Goal: Information Seeking & Learning: Compare options

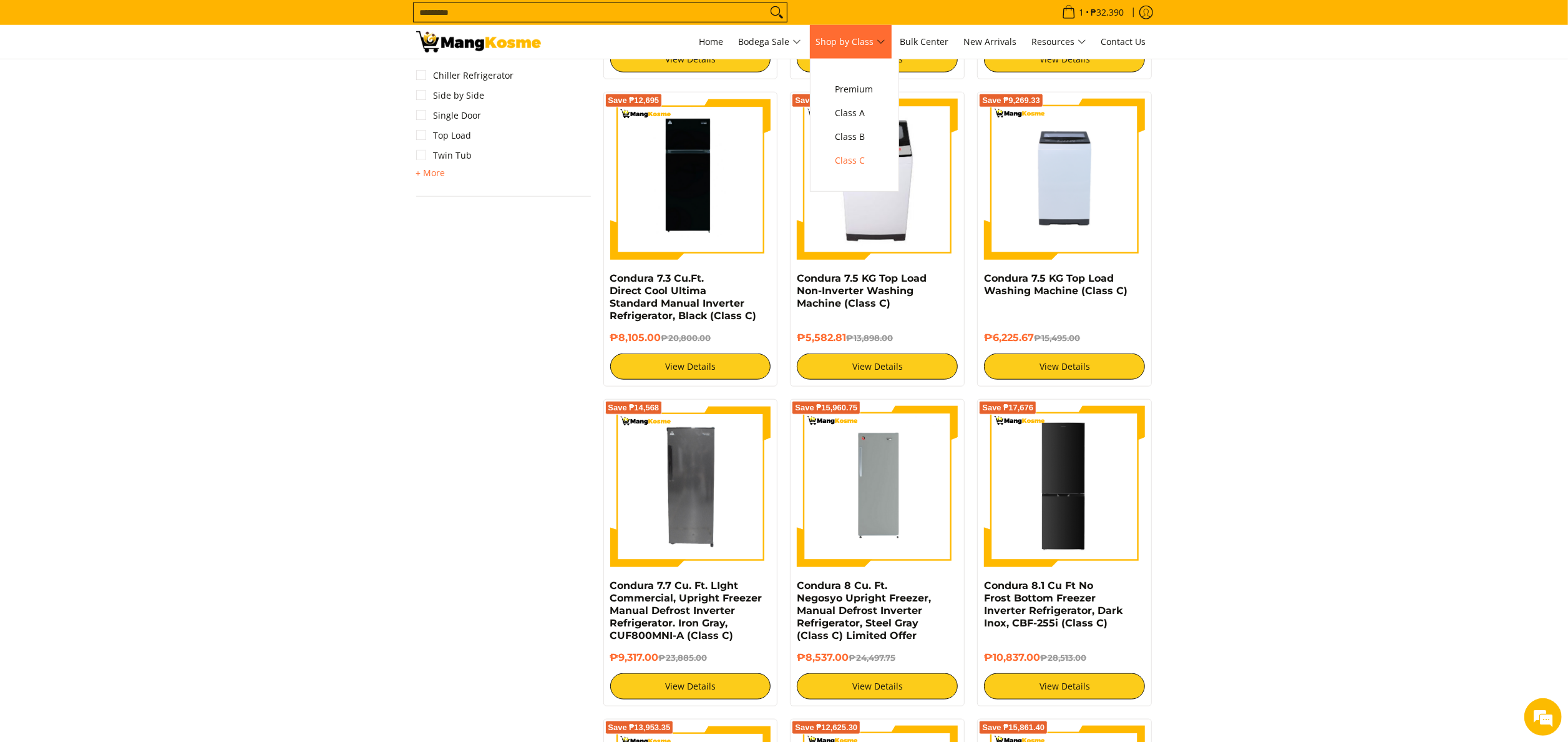
scroll to position [999, 0]
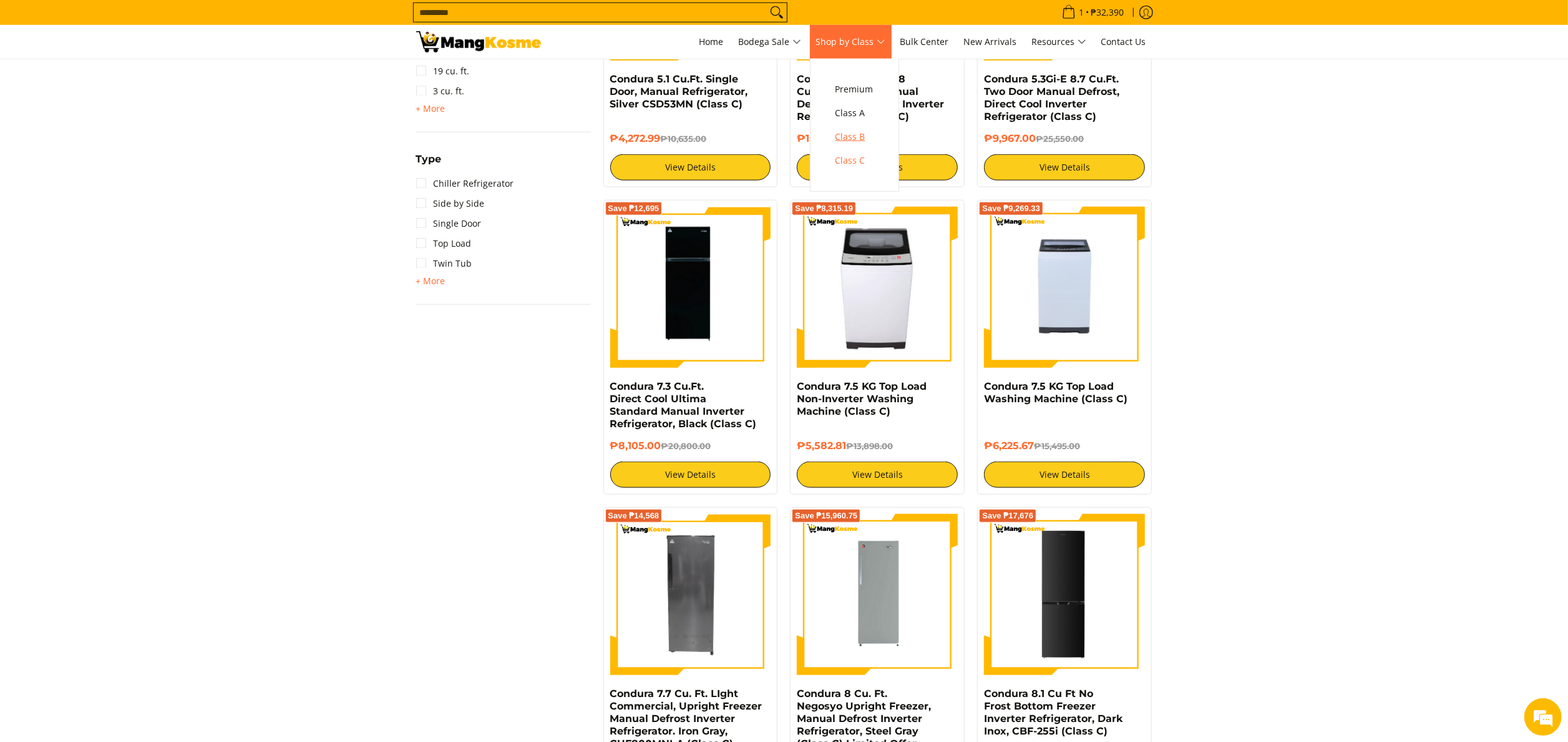
click at [860, 135] on span "Class B" at bounding box center [855, 136] width 38 height 16
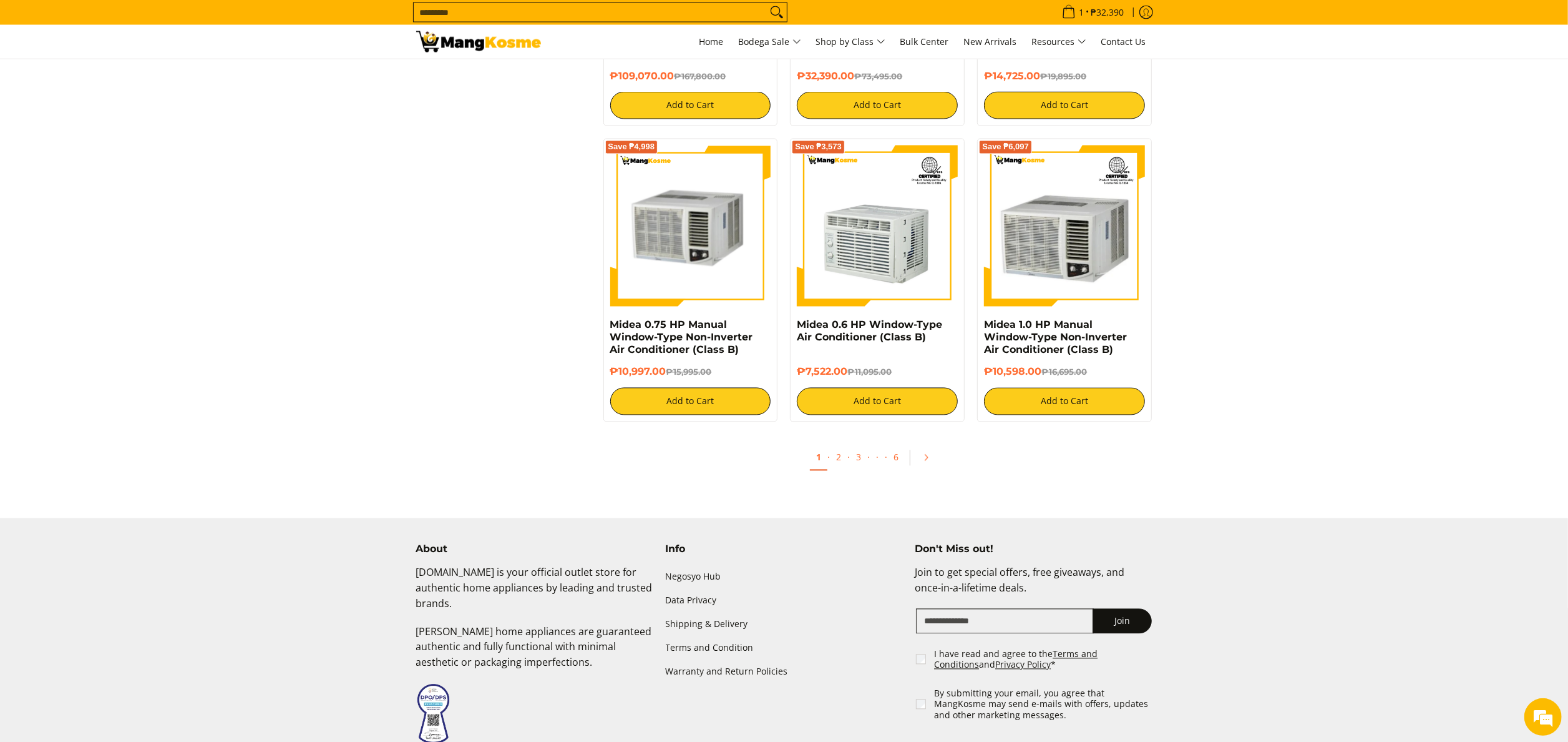
scroll to position [2382, 0]
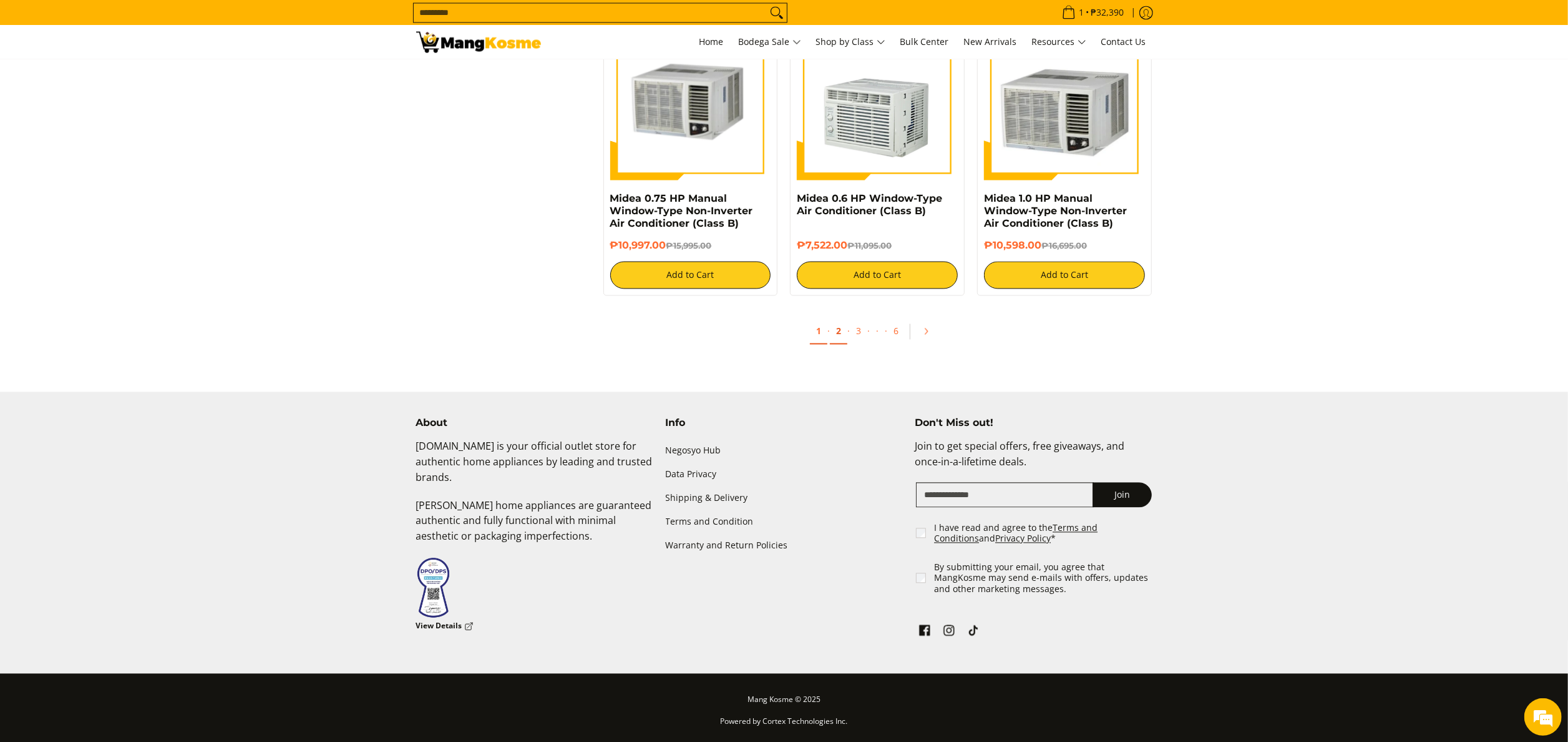
click at [842, 323] on link "2" at bounding box center [838, 331] width 17 height 26
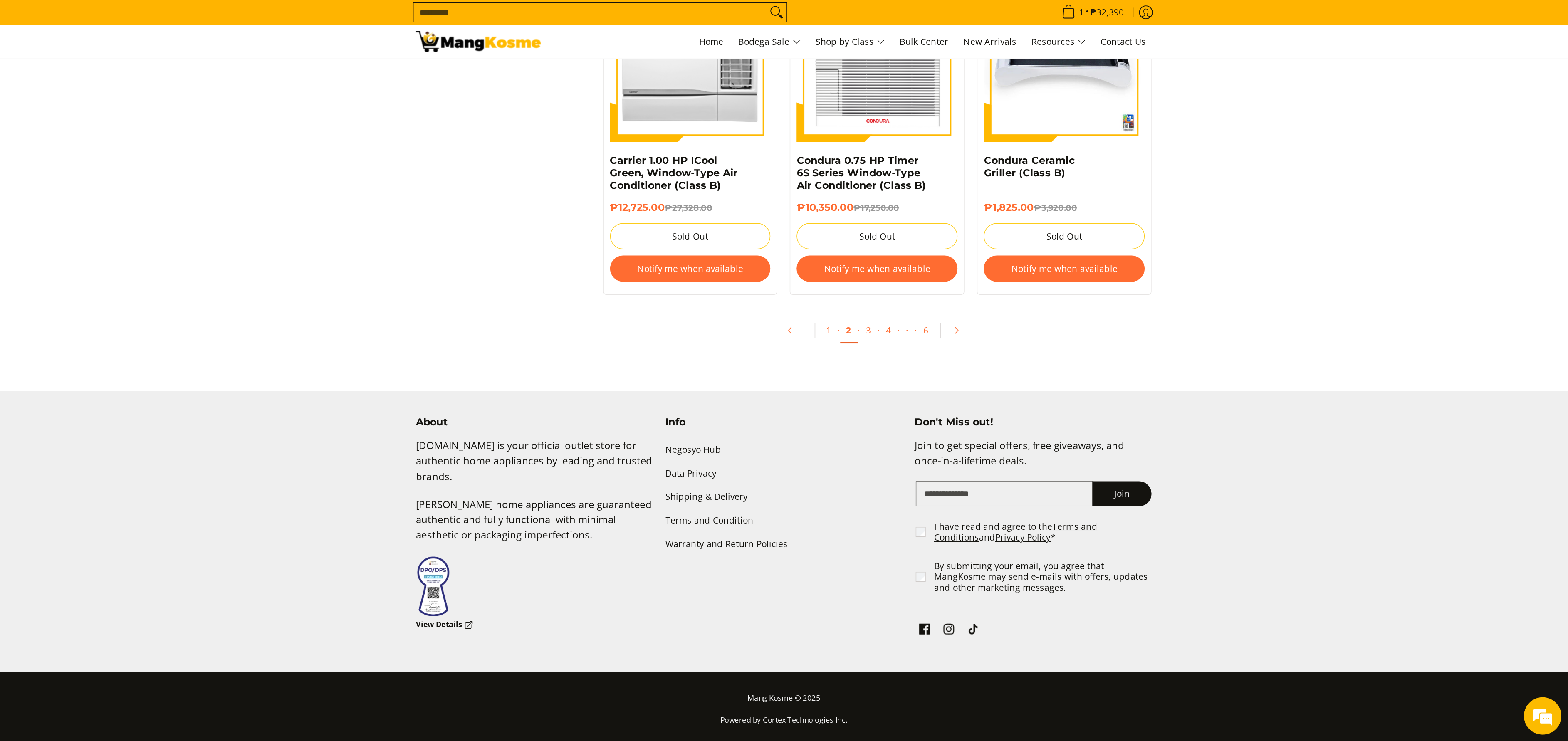
scroll to position [1531, 0]
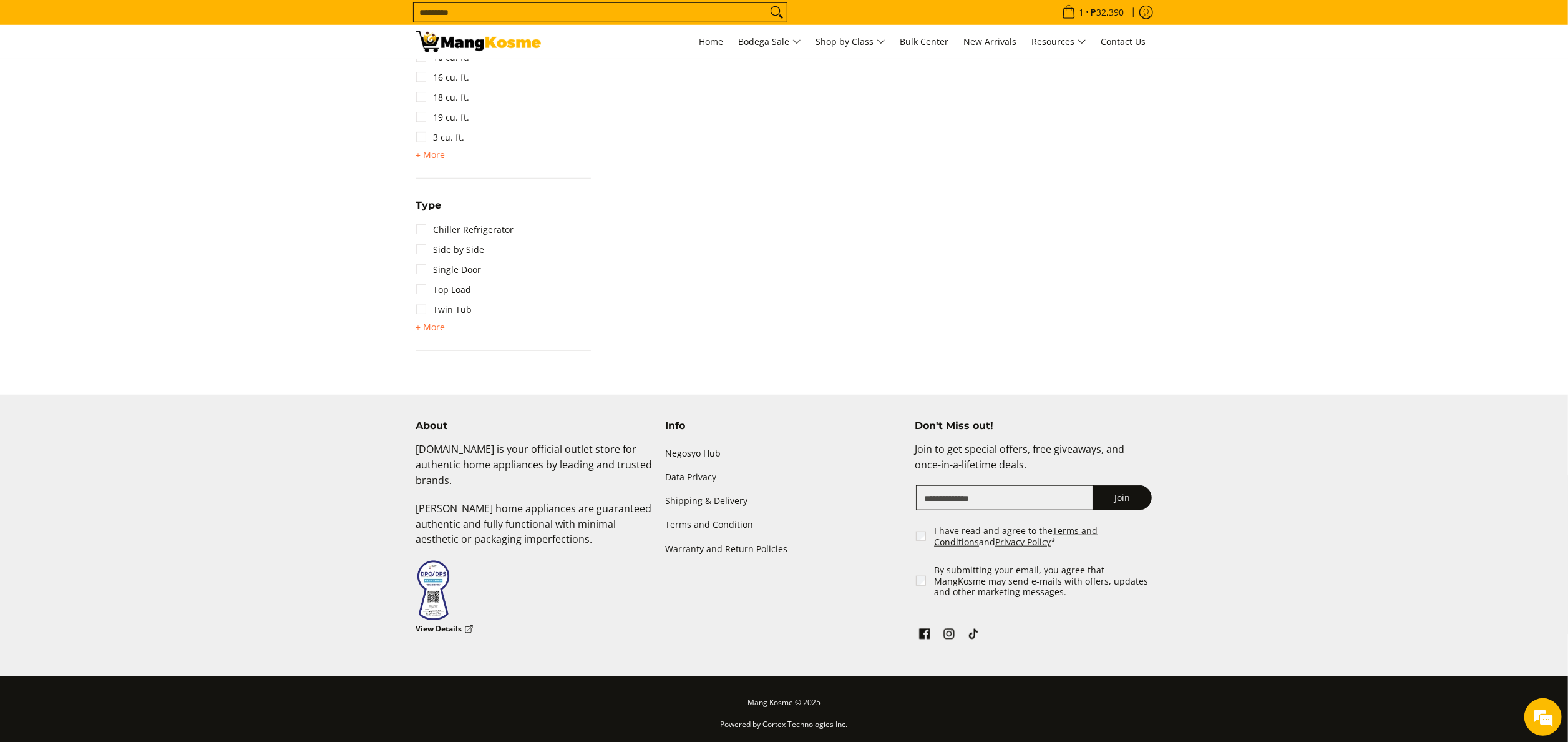
scroll to position [703, 0]
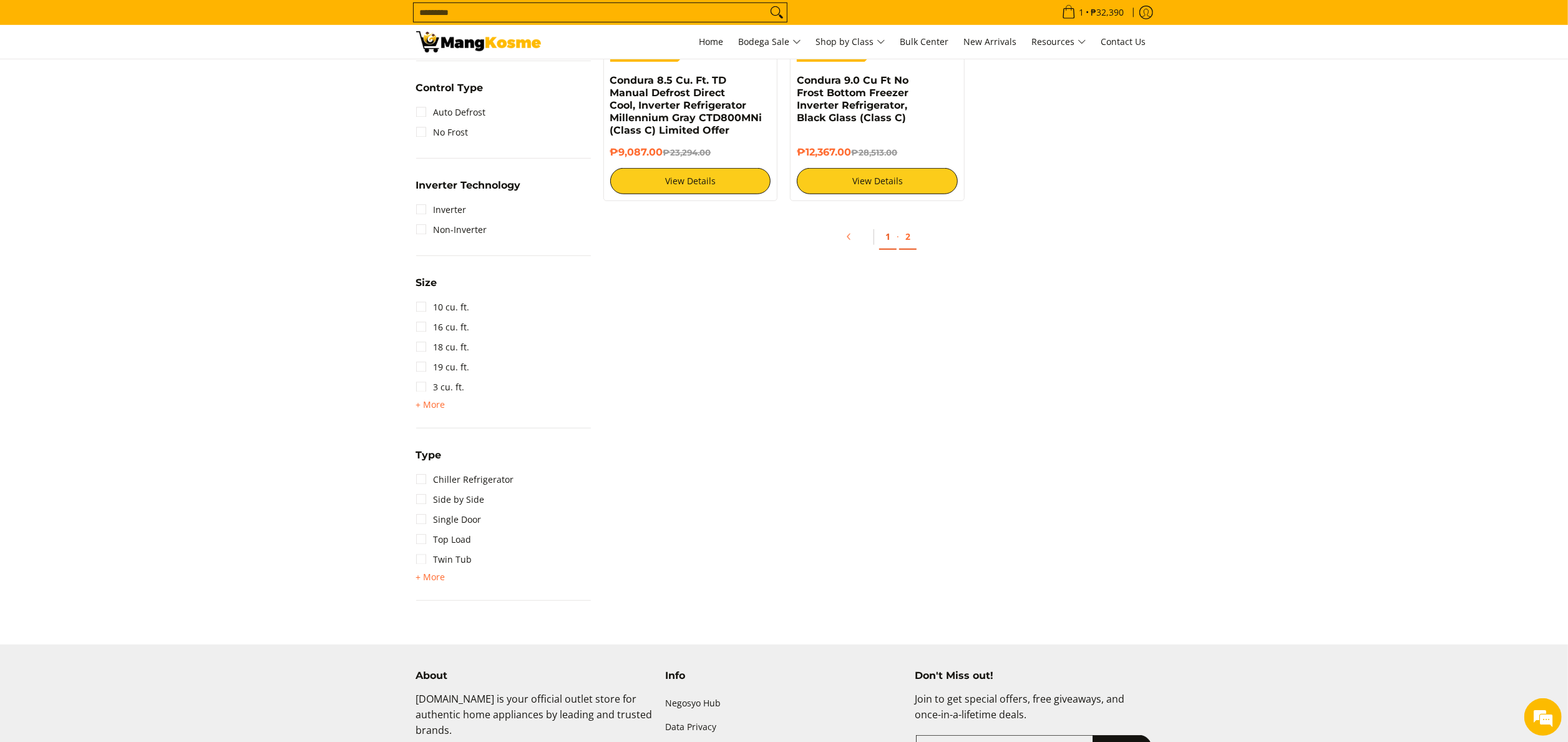
click at [884, 242] on link "1" at bounding box center [888, 237] width 17 height 26
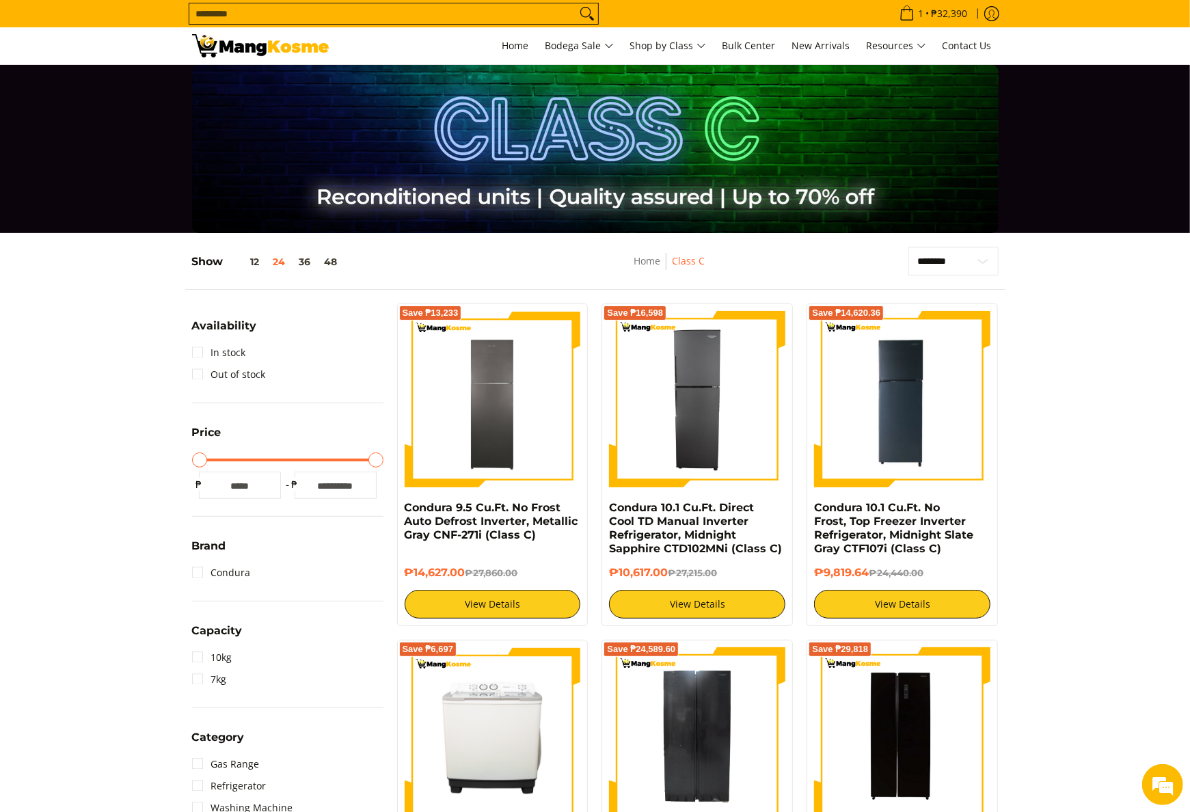
click at [500, 16] on input "Search..." at bounding box center [382, 13] width 387 height 20
type input "****"
click at [576, 3] on button "Search" at bounding box center [587, 13] width 22 height 20
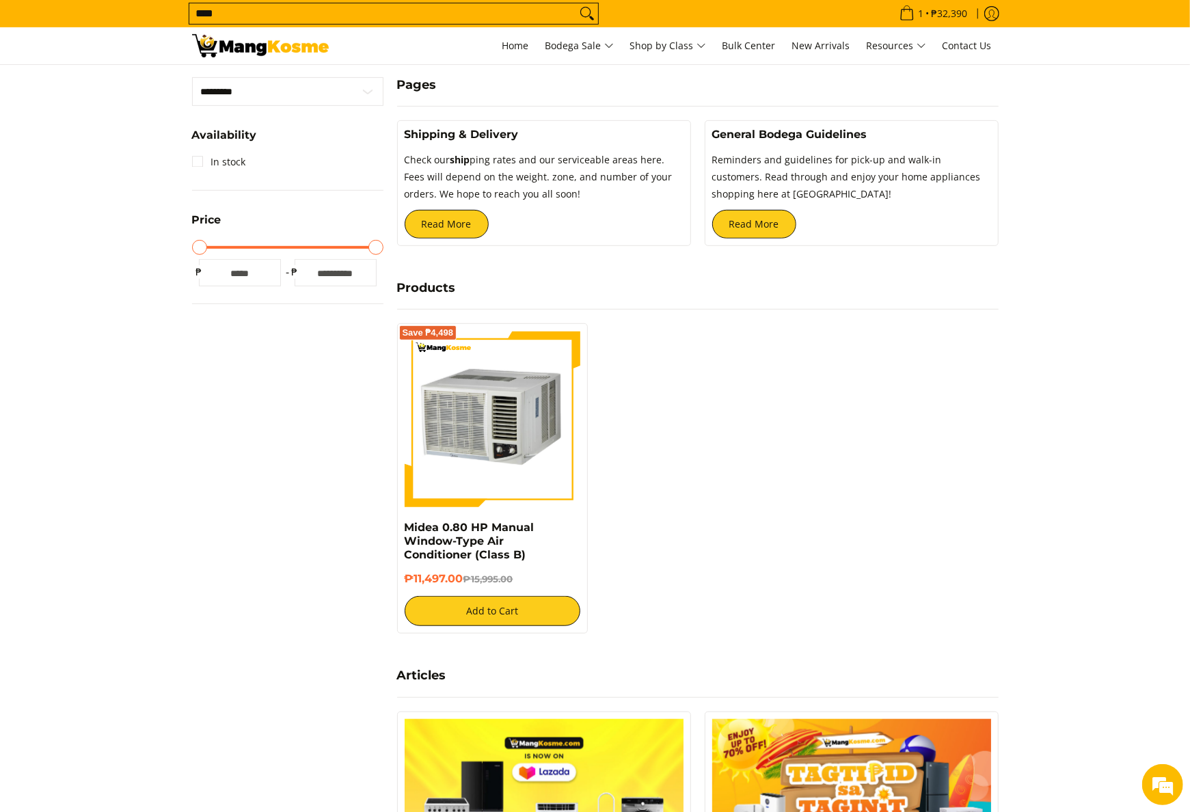
scroll to position [410, 0]
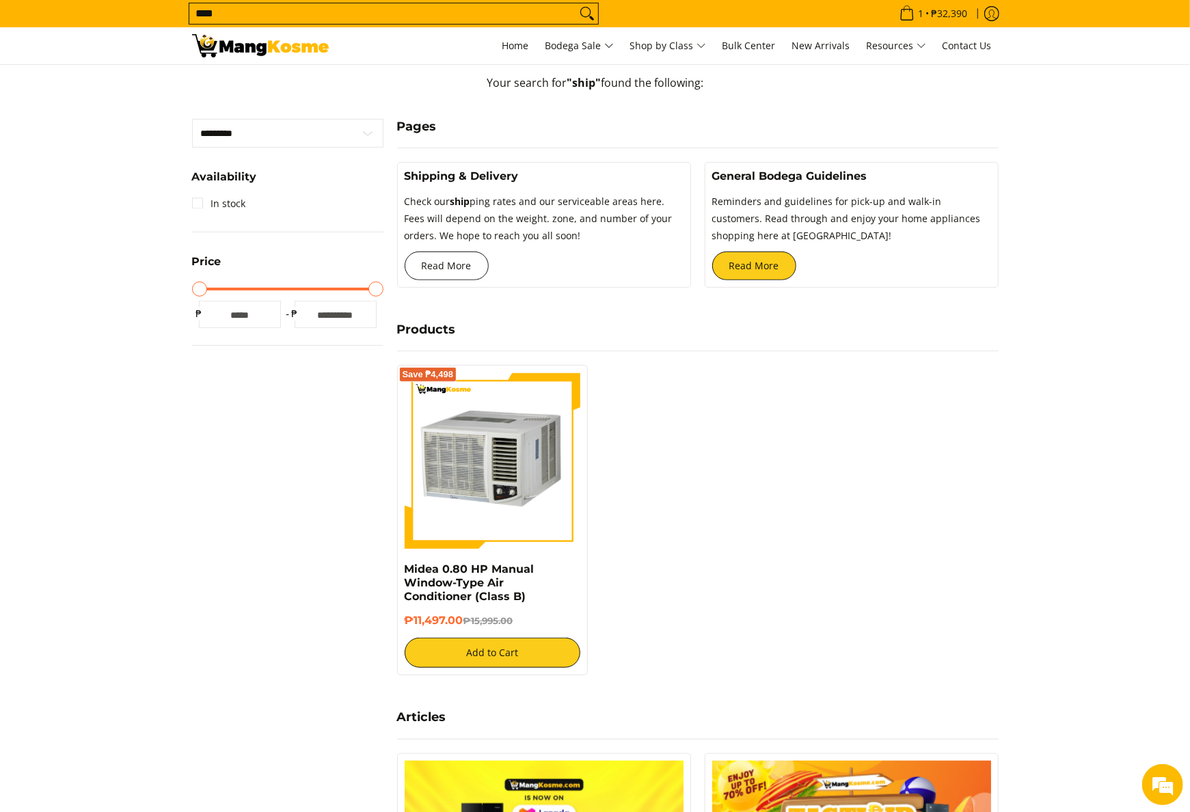
click at [443, 269] on link "Read More" at bounding box center [447, 265] width 84 height 29
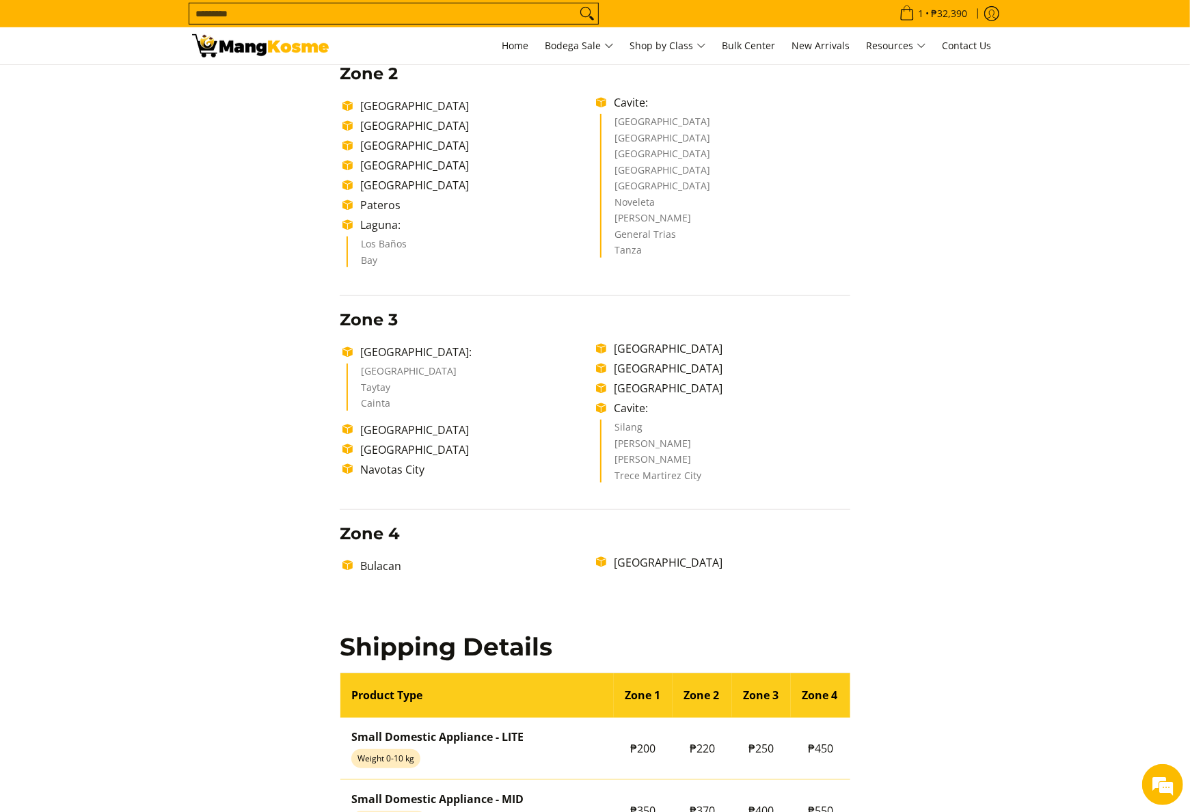
scroll to position [273, 0]
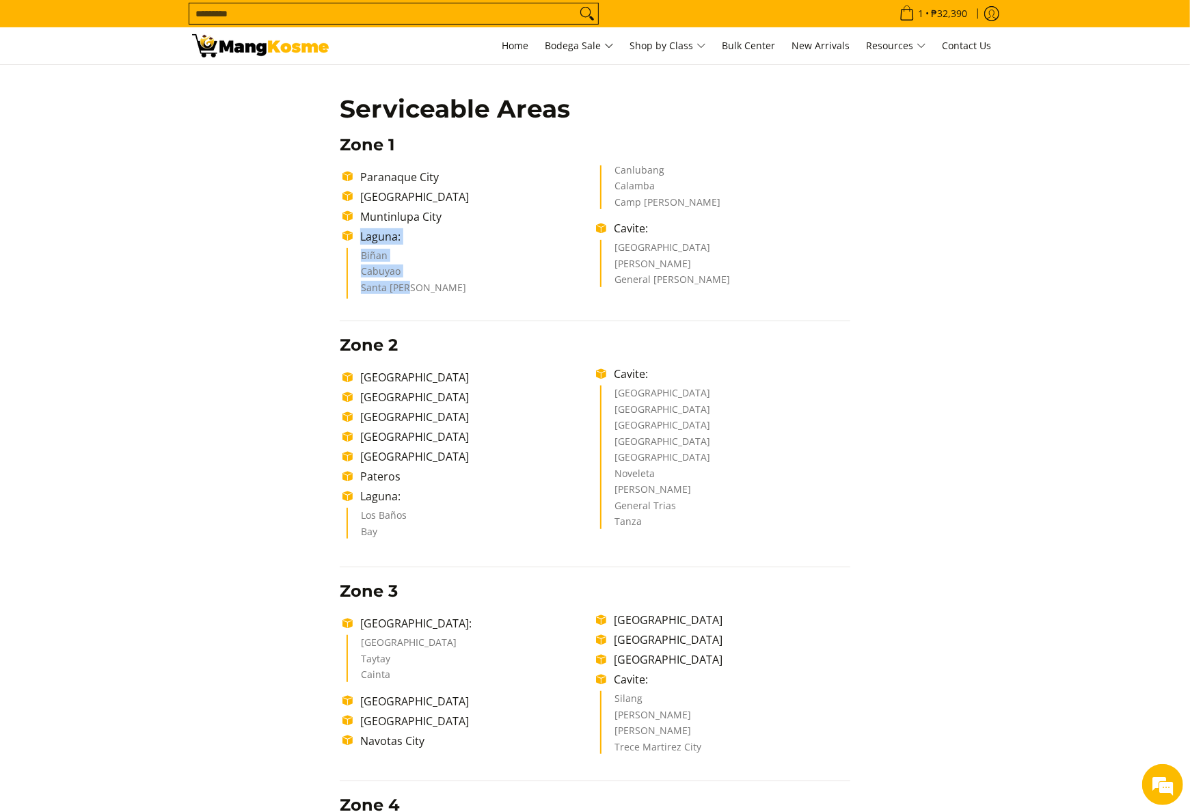
drag, startPoint x: 345, startPoint y: 241, endPoint x: 411, endPoint y: 290, distance: 83.0
click at [411, 290] on ul "Paranaque City Las Piñas City Muntinlupa City Laguna: Biñan Cabuyao Santa Rosa …" at bounding box center [595, 232] width 510 height 134
copy ul "Laguna: Biñan Cabuyao Santa Rosa"
click at [463, 303] on div "Delivery Time Frame Please allow seven (7) business days lead time upon receipt…" at bounding box center [595, 726] width 524 height 1511
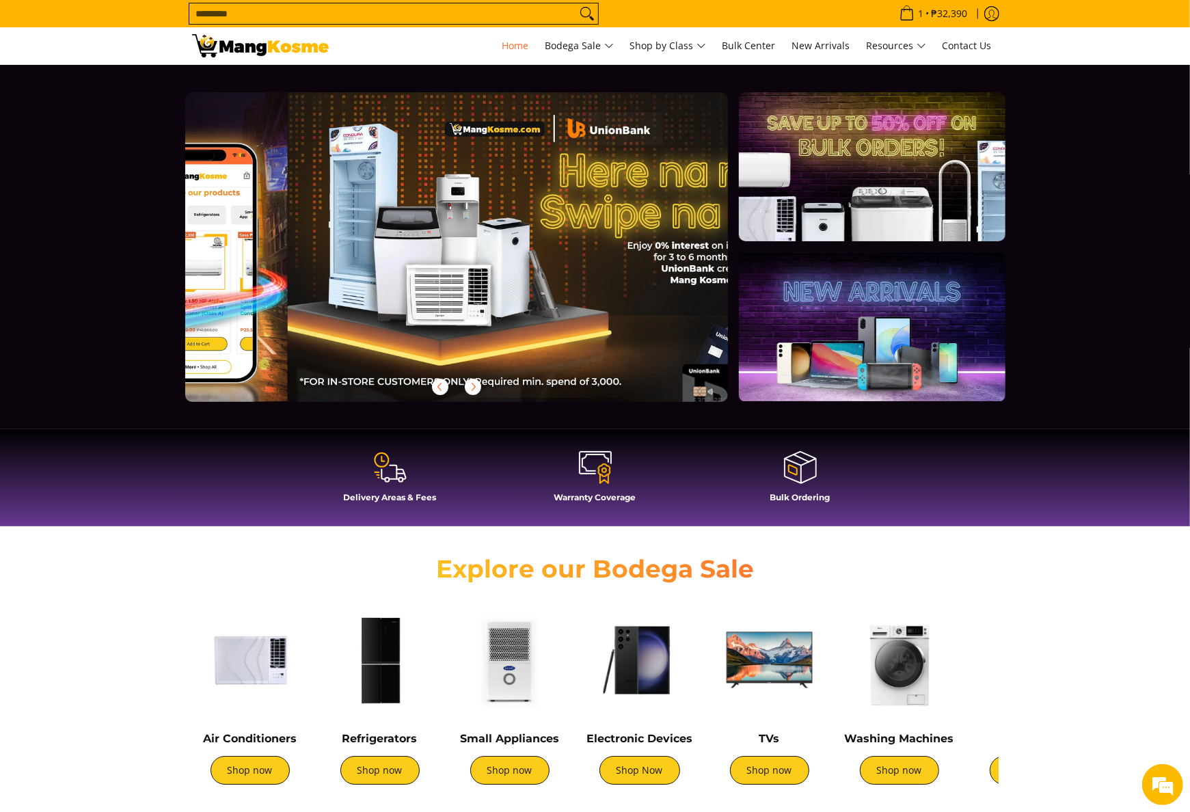
scroll to position [0, 1086]
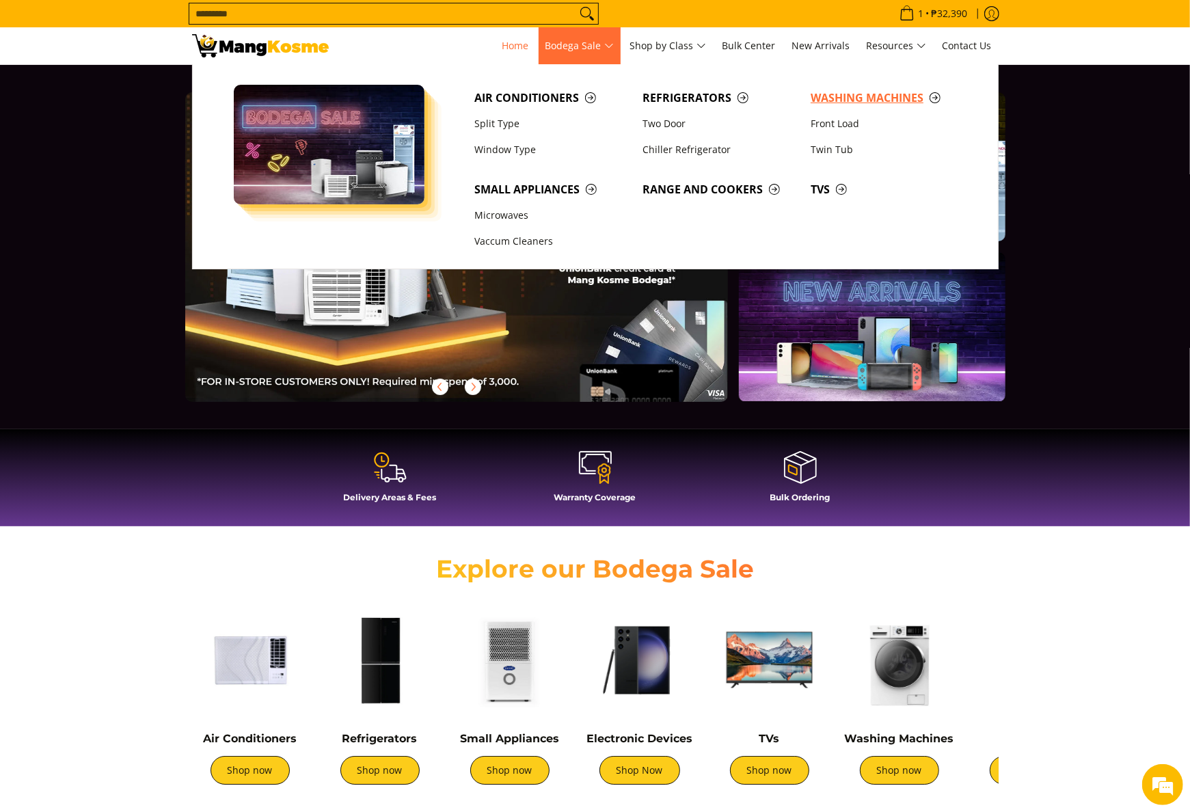
click at [849, 93] on span "Washing Machines" at bounding box center [887, 98] width 154 height 17
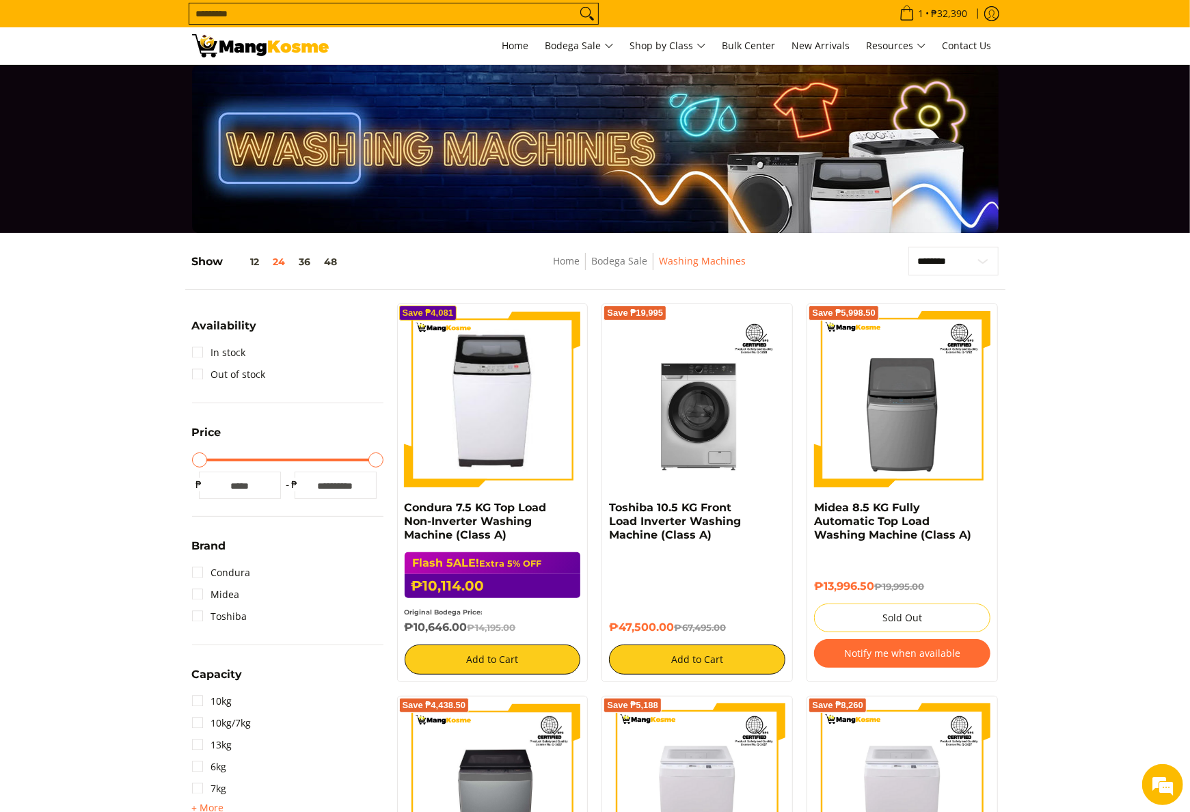
click at [493, 432] on img at bounding box center [492, 399] width 165 height 176
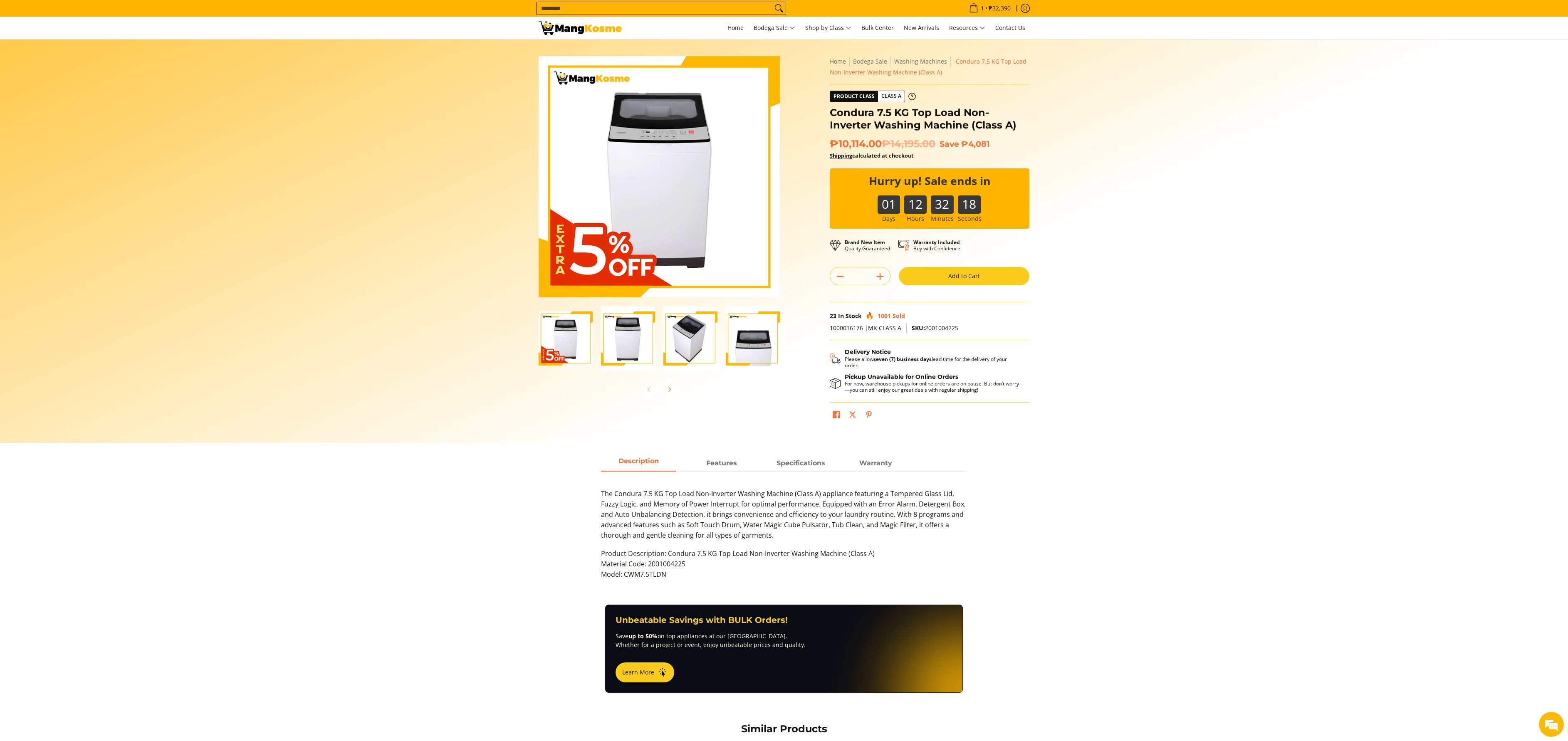
click at [724, 200] on section "Skip to Main Content Enable zoom Disable zoom Enable zoom Disable zoom Enable z…" at bounding box center [784, 241] width 1568 height 403
click at [724, 112] on span "Class C" at bounding box center [831, 106] width 26 height 10
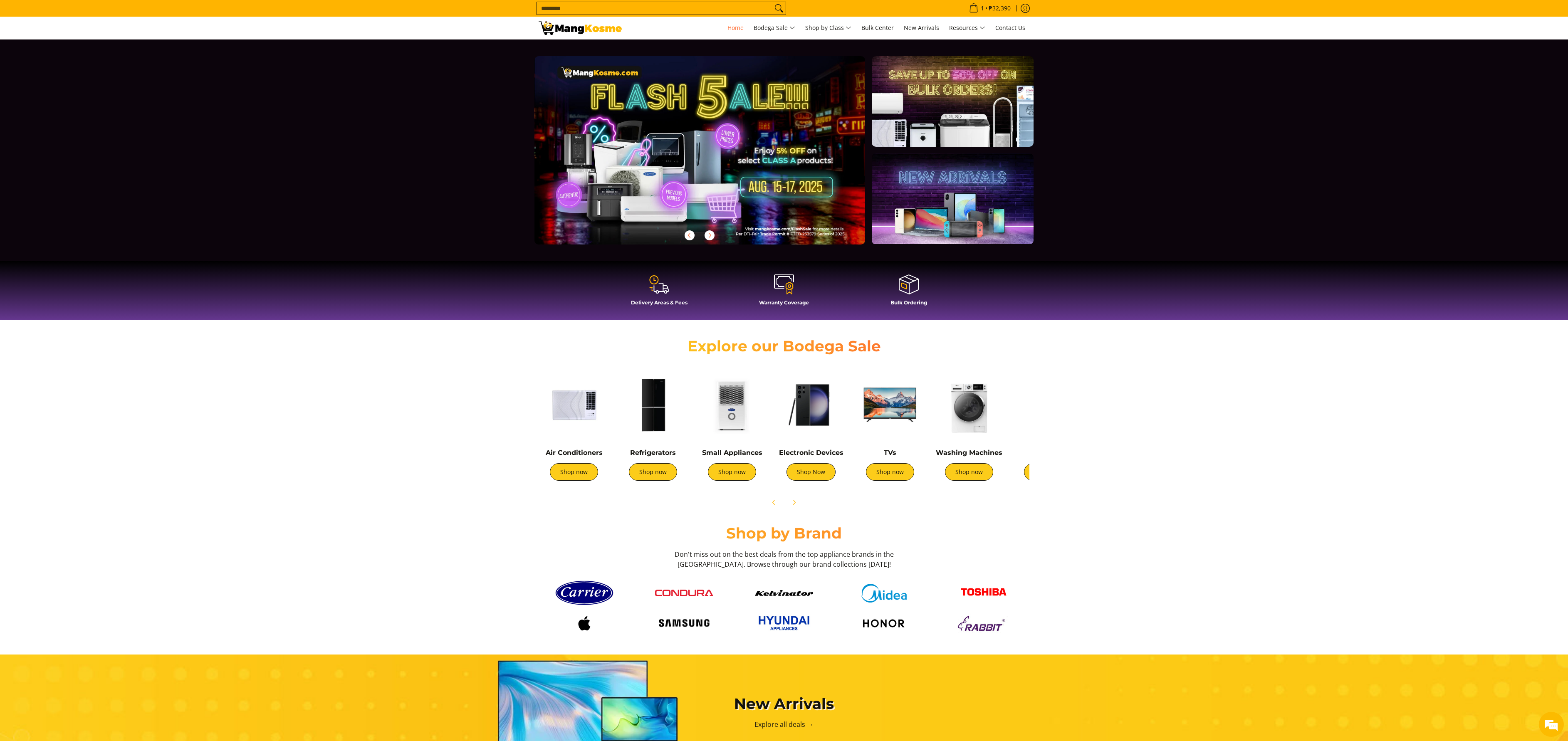
scroll to position [0, 1350]
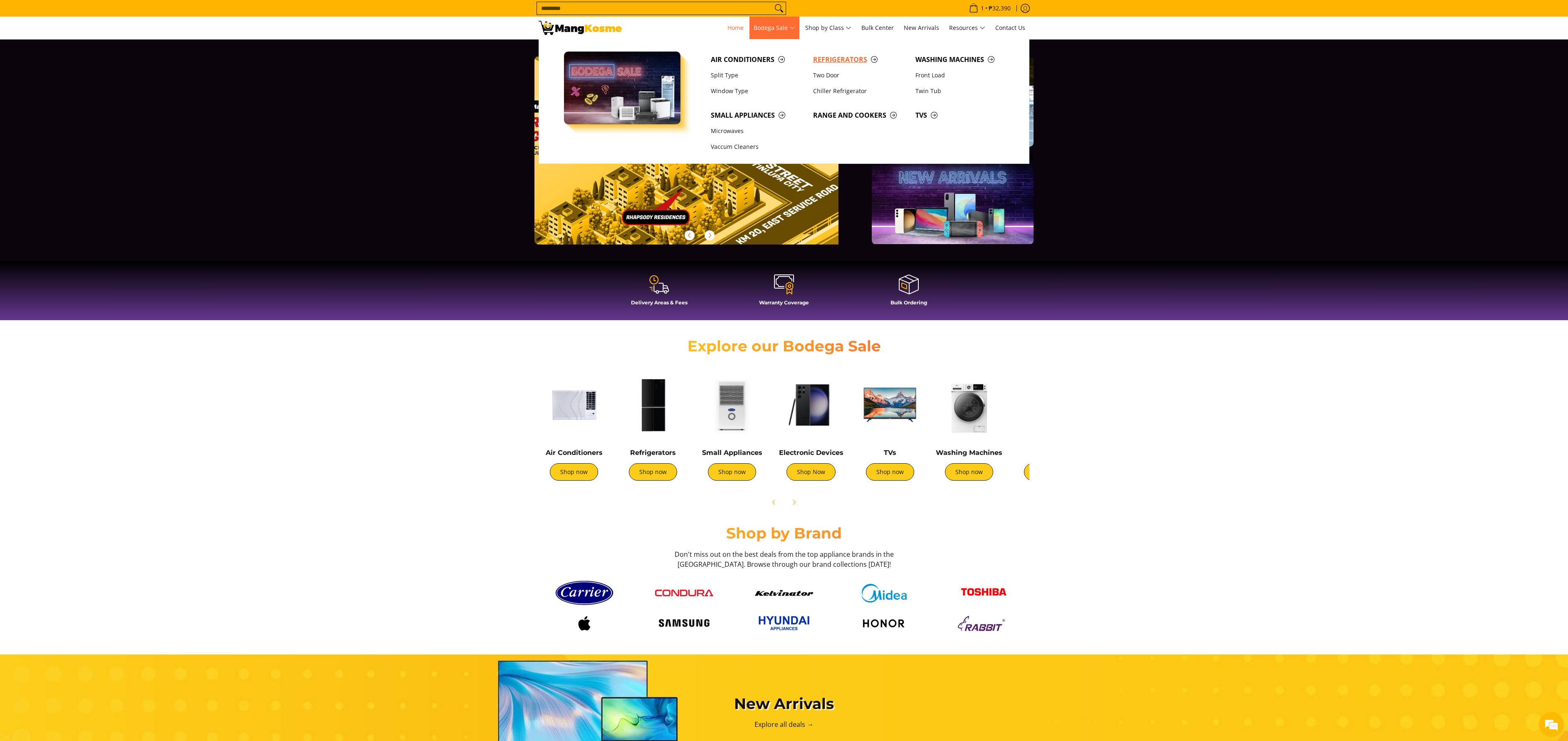
click at [824, 63] on span "Refrigerators" at bounding box center [860, 60] width 94 height 10
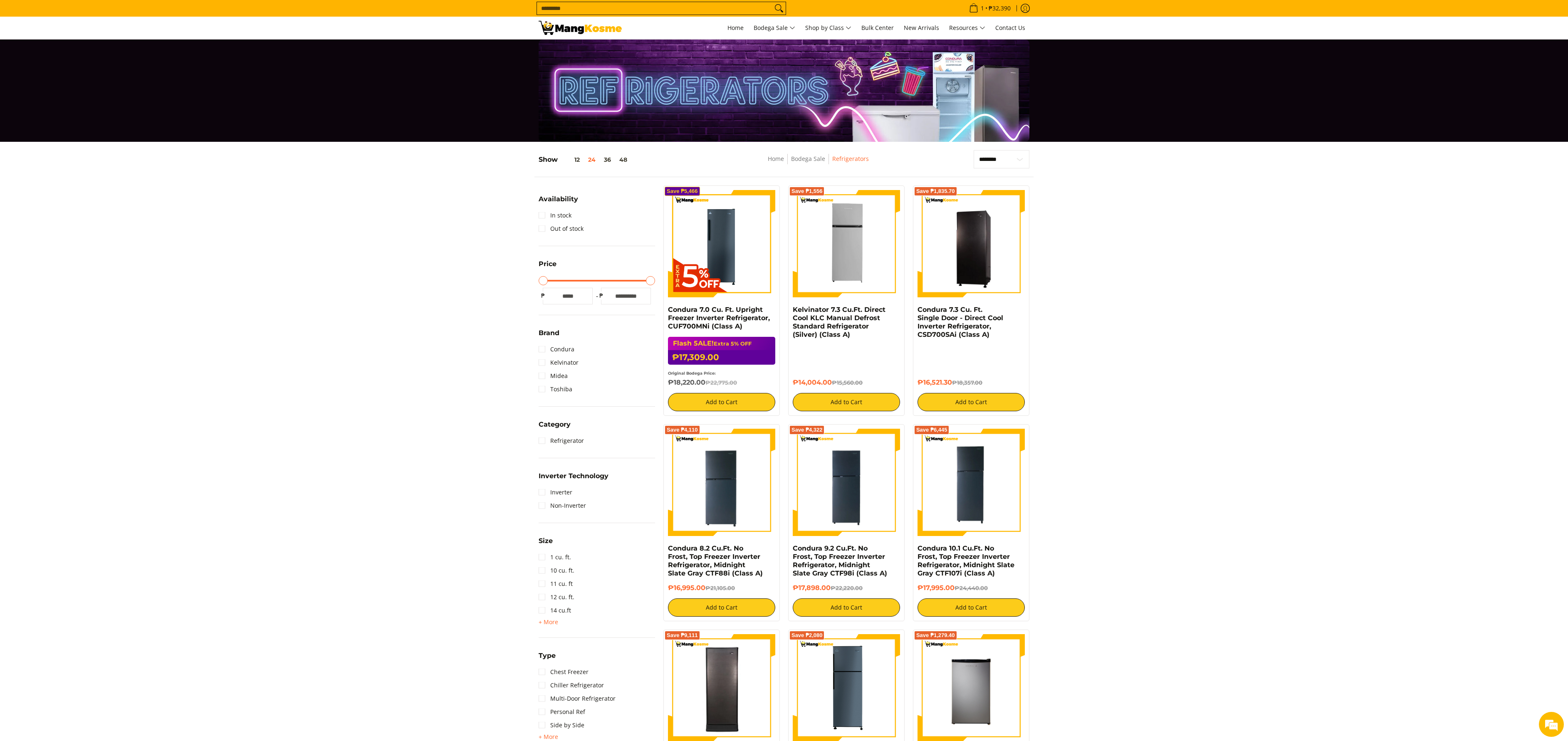
click at [567, 26] on img at bounding box center [580, 27] width 83 height 14
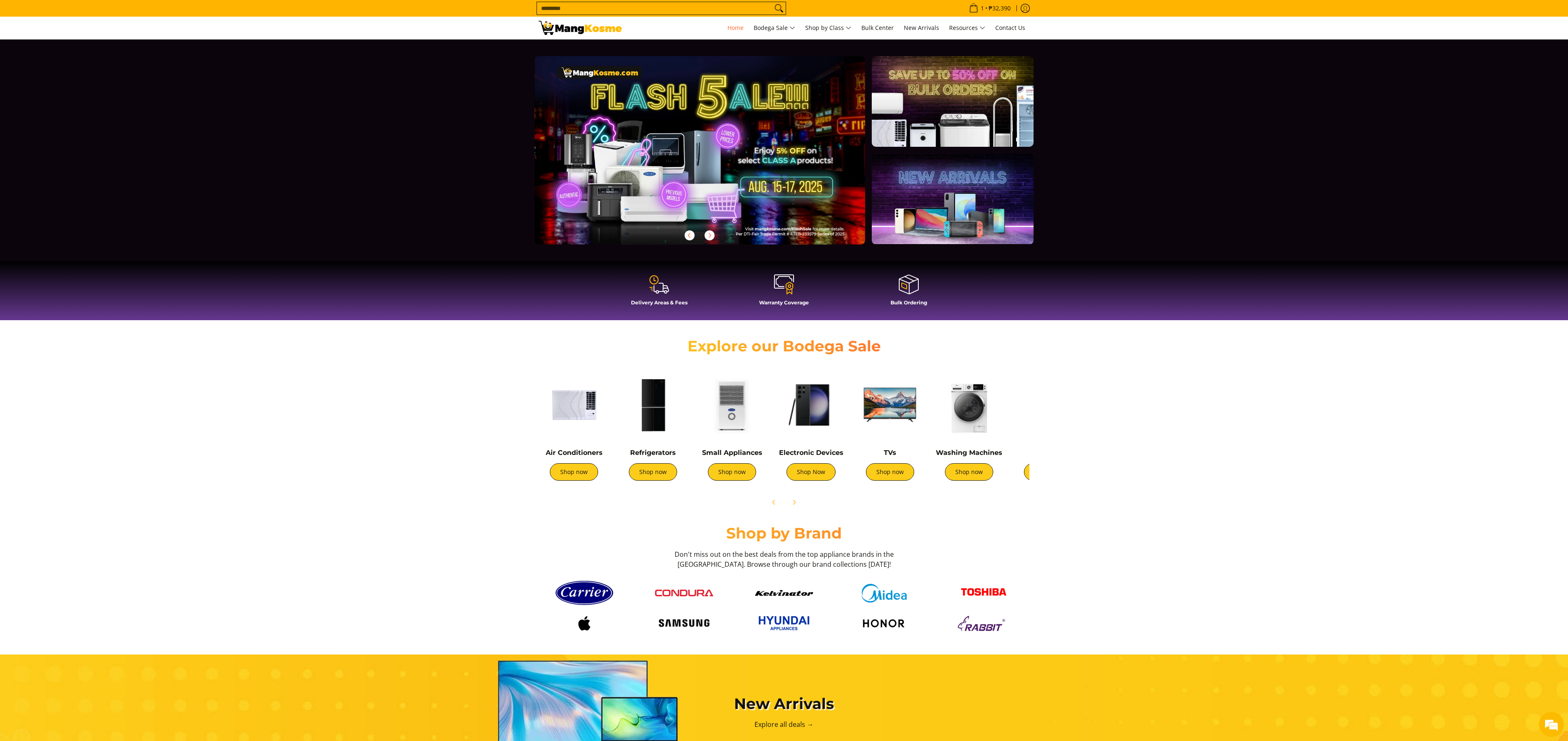
click at [383, 523] on section "Shop by Brand Don't miss out on the best deals from the top appliance brands in…" at bounding box center [784, 579] width 1568 height 118
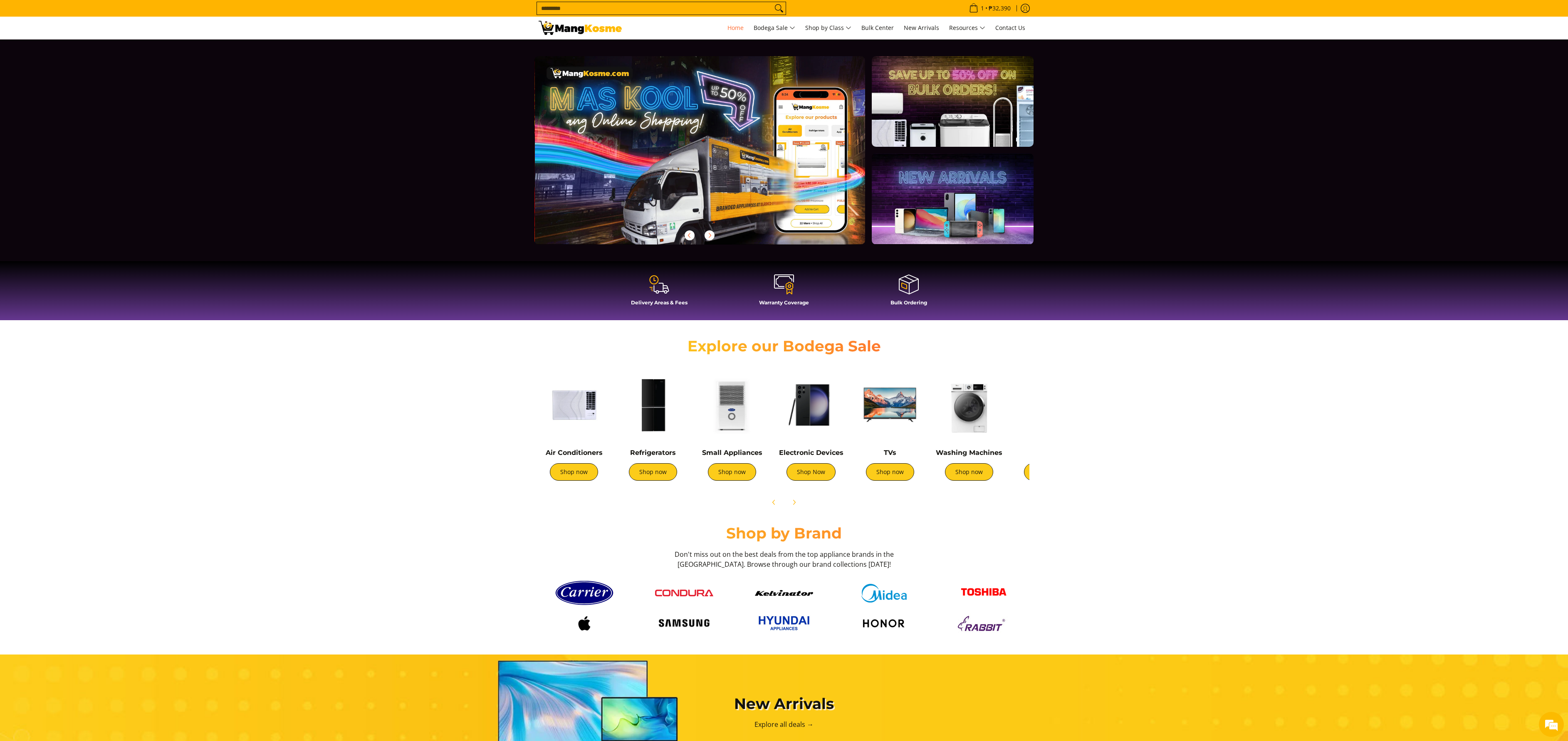
scroll to position [0, 331]
click at [827, 414] on img at bounding box center [811, 405] width 71 height 71
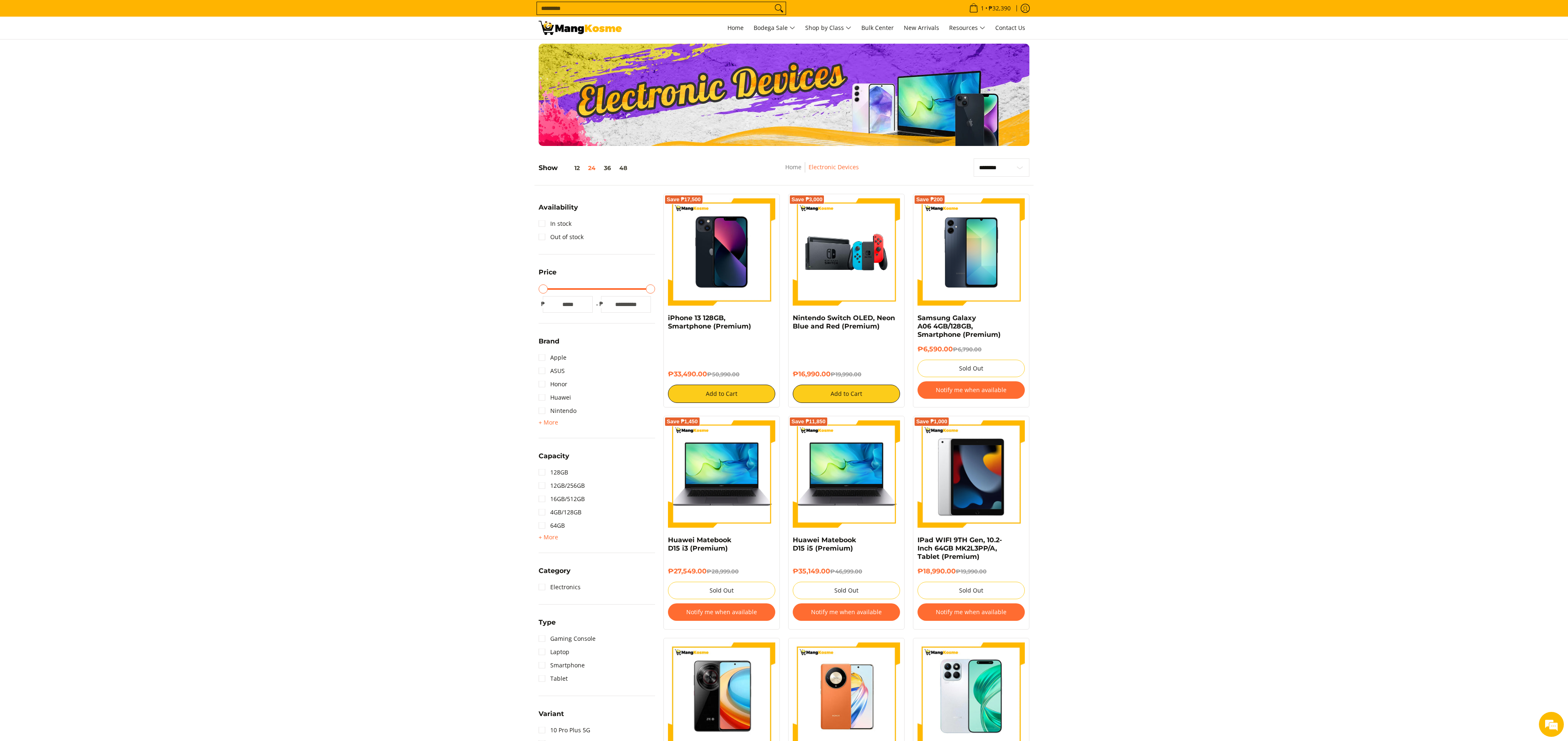
drag, startPoint x: 430, startPoint y: 150, endPoint x: 476, endPoint y: 136, distance: 48.1
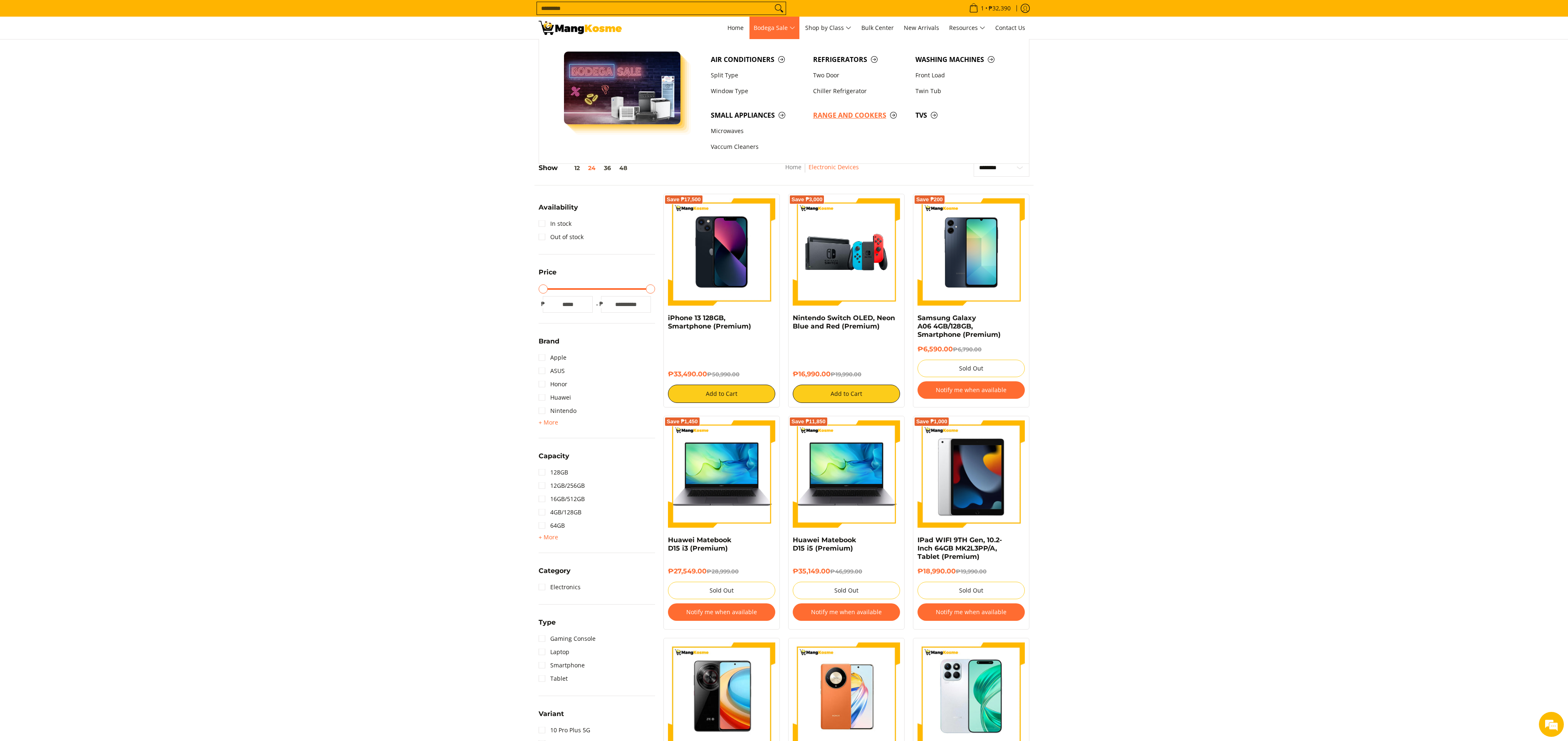
click at [864, 111] on span "Range and Cookers" at bounding box center [860, 115] width 94 height 10
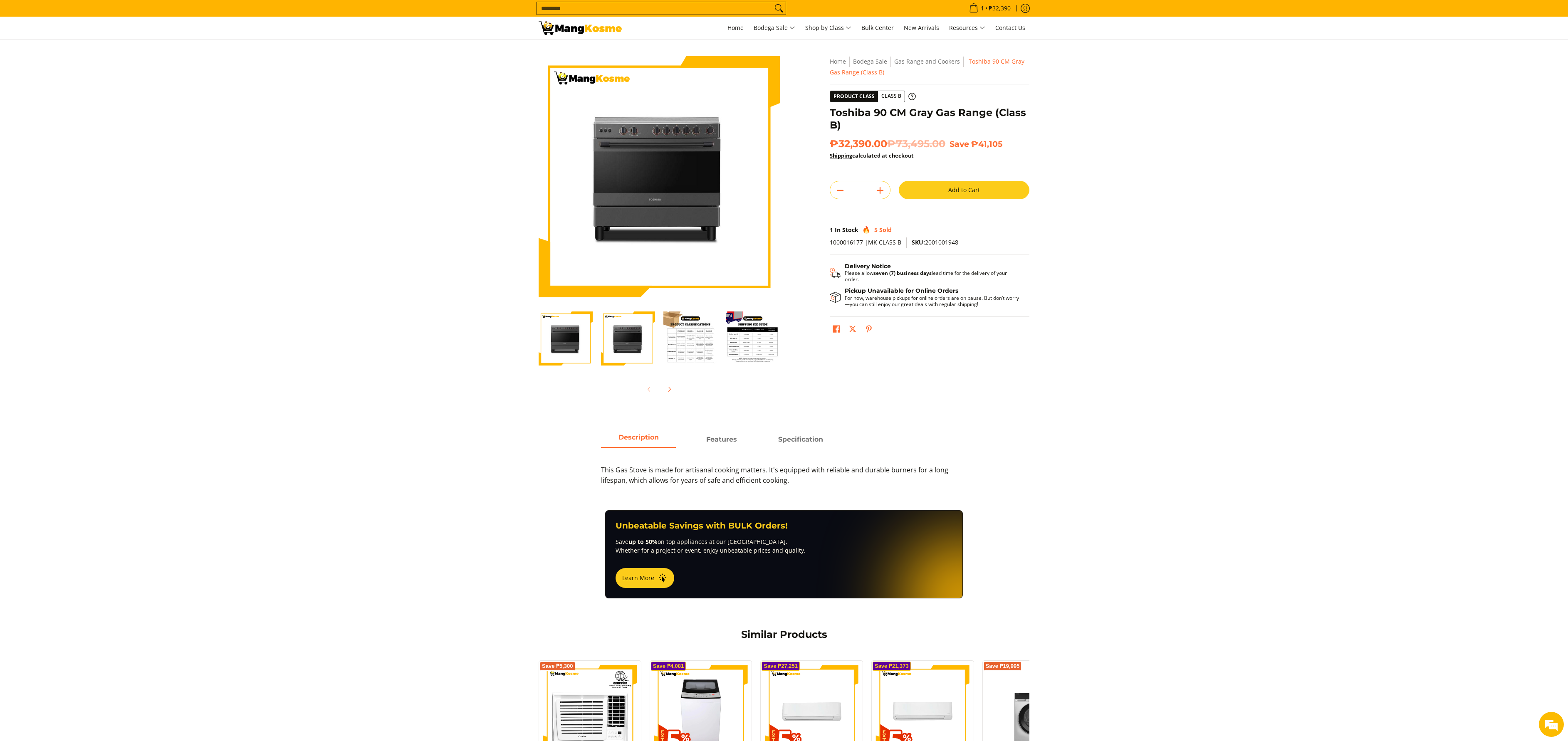
click at [1225, 201] on section "Skip to Main Content Enable zoom Disable zoom Enable zoom Disable zoom Enable z…" at bounding box center [784, 229] width 1568 height 380
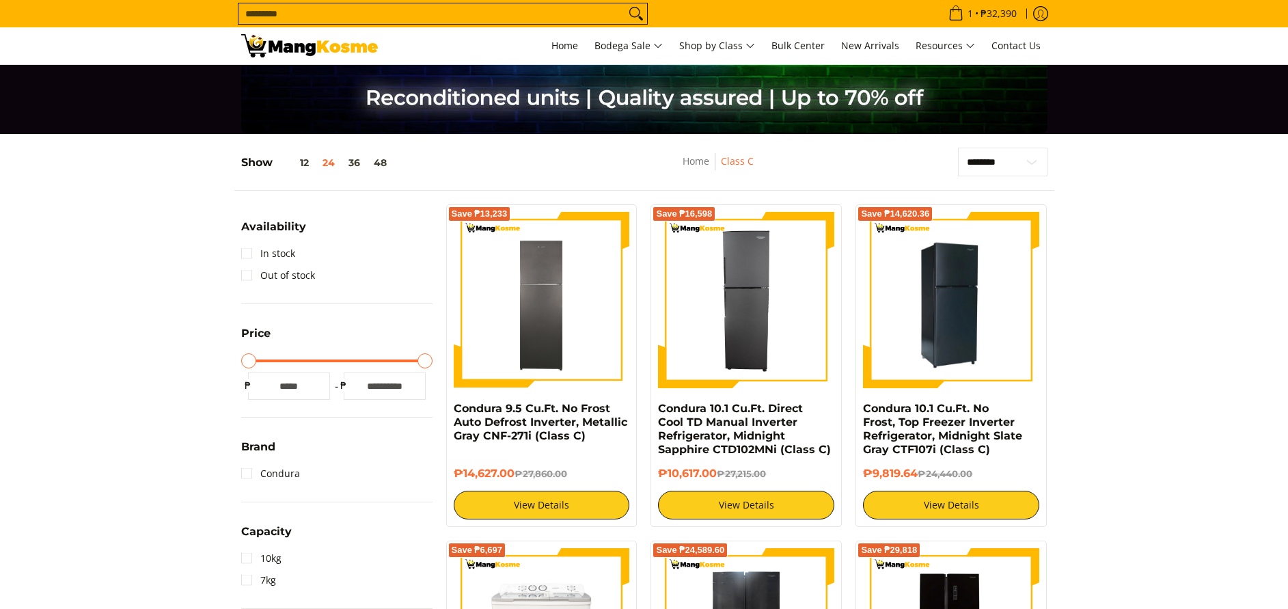
scroll to position [307, 0]
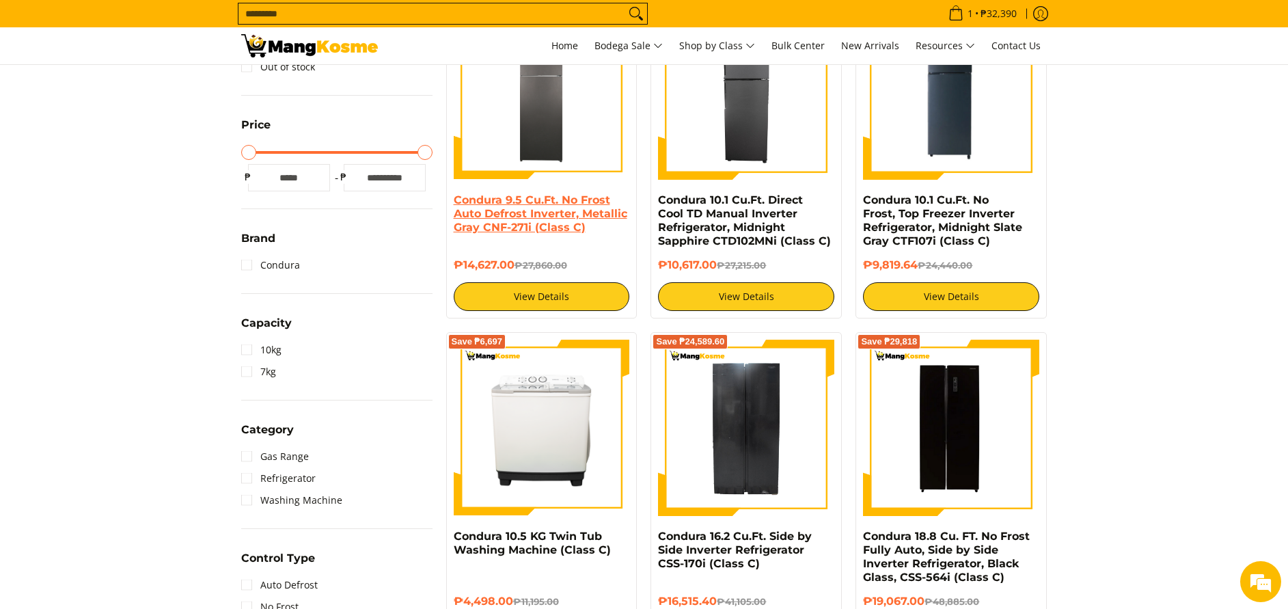
click at [526, 213] on link "Condura 9.5 Cu.Ft. No Frost Auto Defrost Inverter, Metallic Gray CNF-271i (Clas…" at bounding box center [541, 213] width 174 height 40
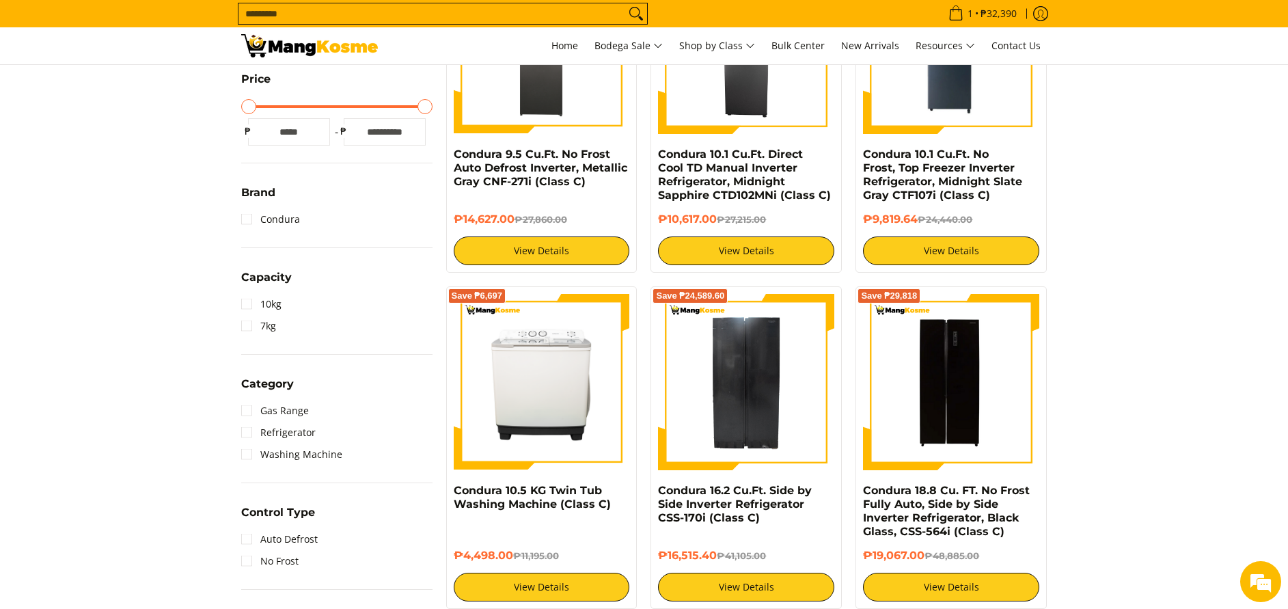
scroll to position [307, 0]
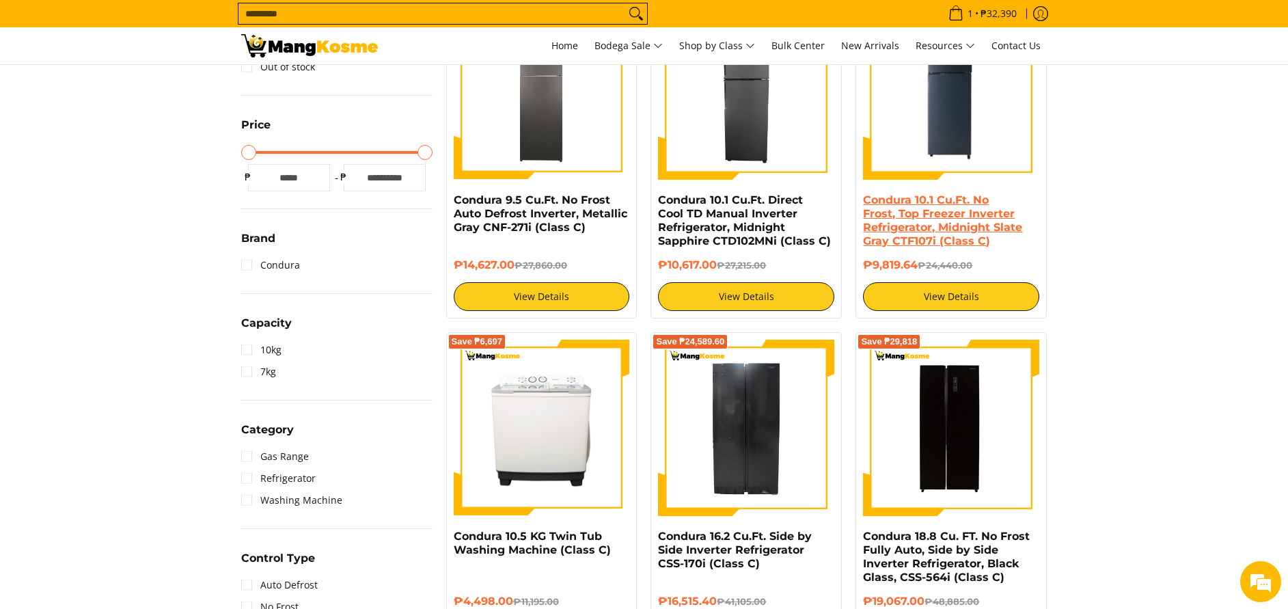
click at [961, 223] on link "Condura 10.1 Cu.Ft. No Frost, Top Freezer Inverter Refrigerator, Midnight Slate…" at bounding box center [942, 220] width 159 height 54
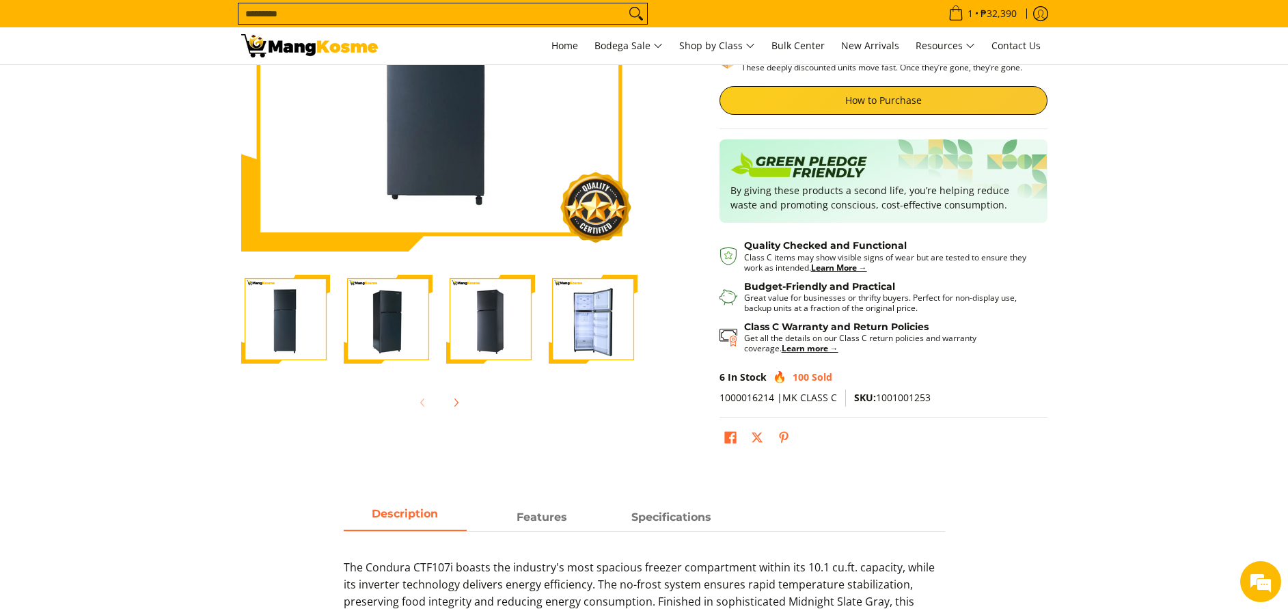
scroll to position [205, 0]
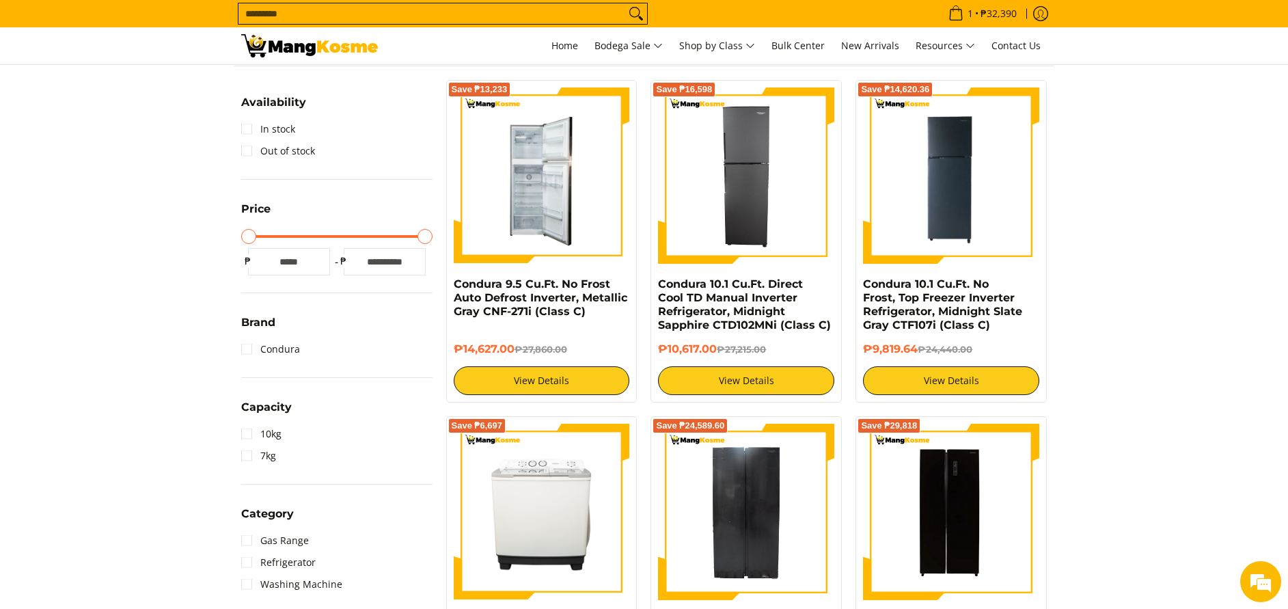
scroll to position [205, 0]
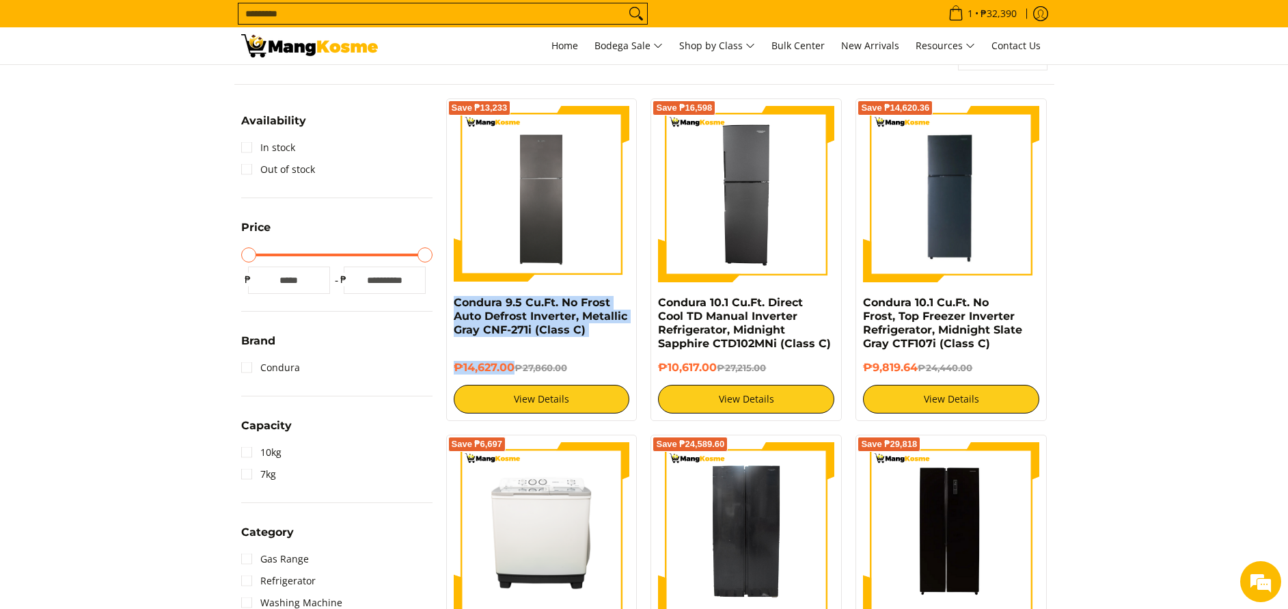
drag, startPoint x: 450, startPoint y: 303, endPoint x: 514, endPoint y: 370, distance: 92.3
click at [514, 370] on div "Save ₱13,233 Condura 9.5 Cu.Ft. No Frost Auto Defrost Inverter, Metallic Gray C…" at bounding box center [541, 259] width 191 height 323
copy div "Condura 9.5 Cu.Ft. No Frost Auto Defrost Inverter, Metallic Gray CNF-271i (Clas…"
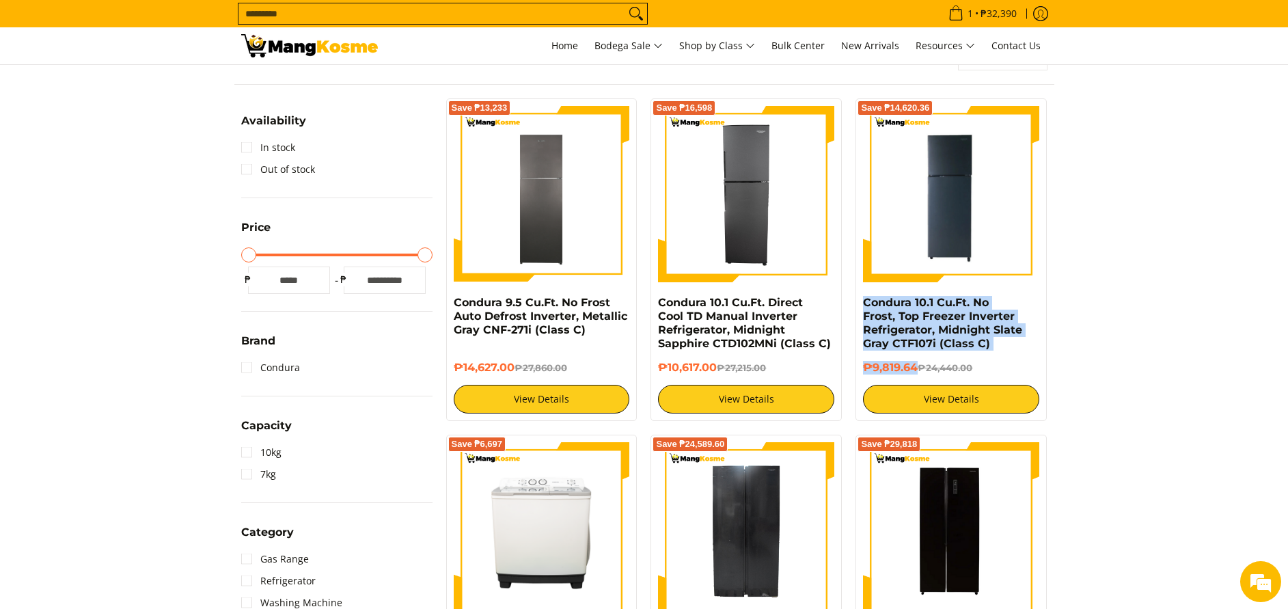
drag, startPoint x: 862, startPoint y: 306, endPoint x: 918, endPoint y: 379, distance: 92.1
click at [918, 379] on div "Save ₱14,620.36 Condura 10.1 Cu.Ft. No Frost, Top Freezer Inverter Refrigerator…" at bounding box center [950, 259] width 191 height 323
copy div "Condura 10.1 Cu.Ft. No Frost, Top Freezer Inverter Refrigerator, Midnight Slate…"
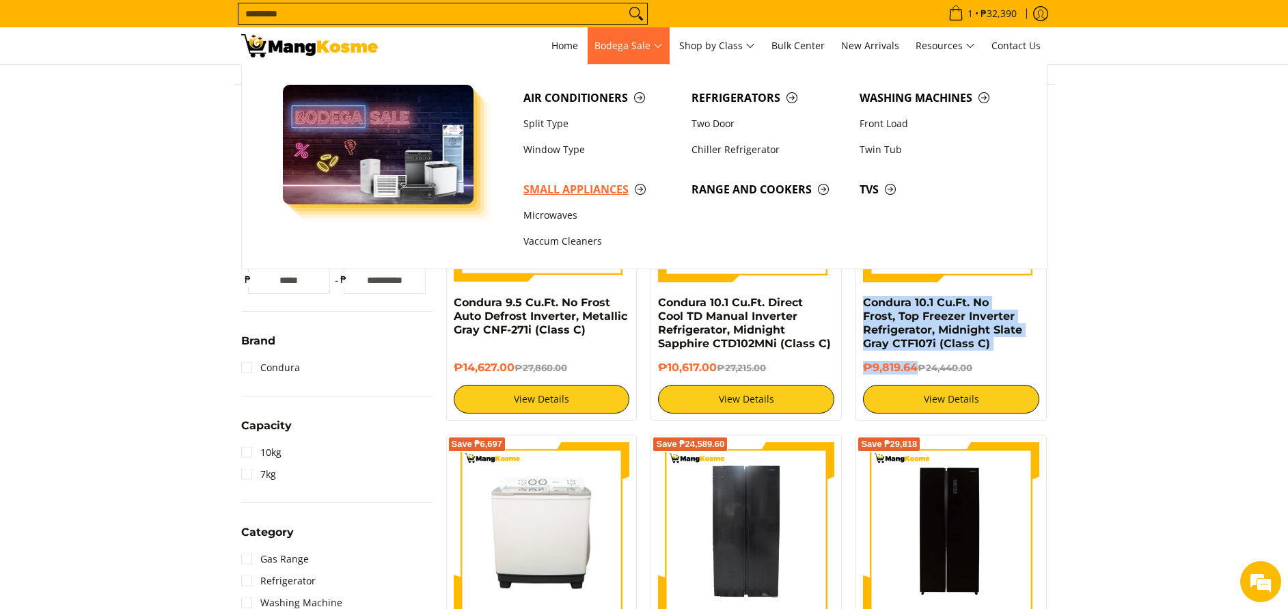
click at [581, 189] on span "Small Appliances" at bounding box center [600, 189] width 154 height 17
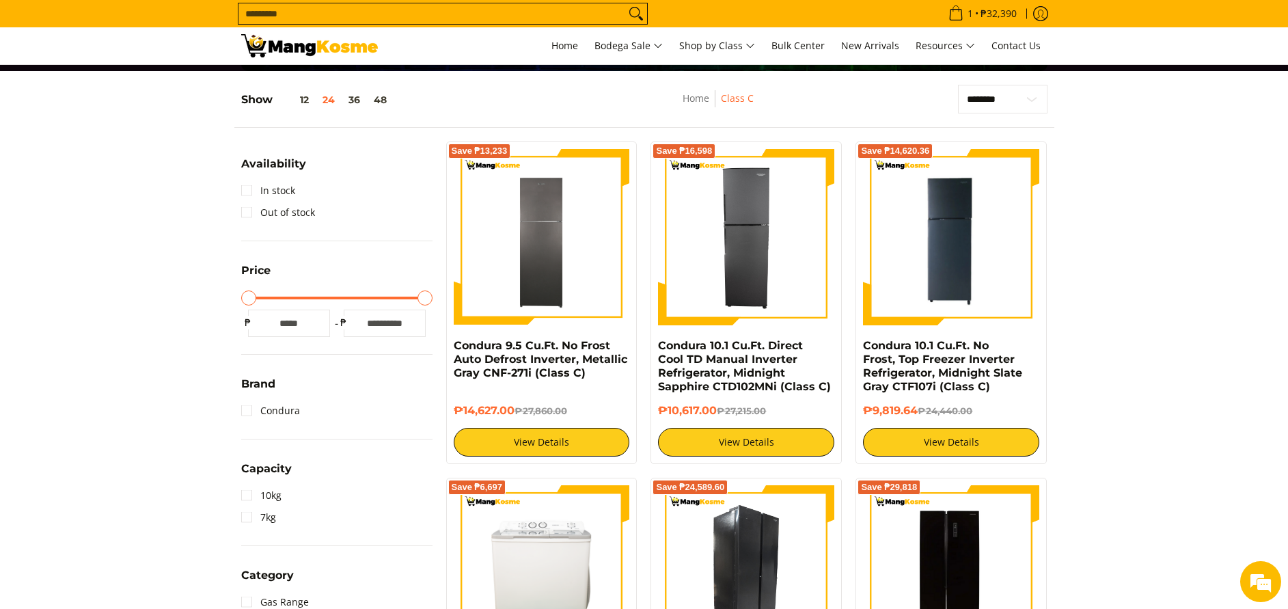
scroll to position [307, 0]
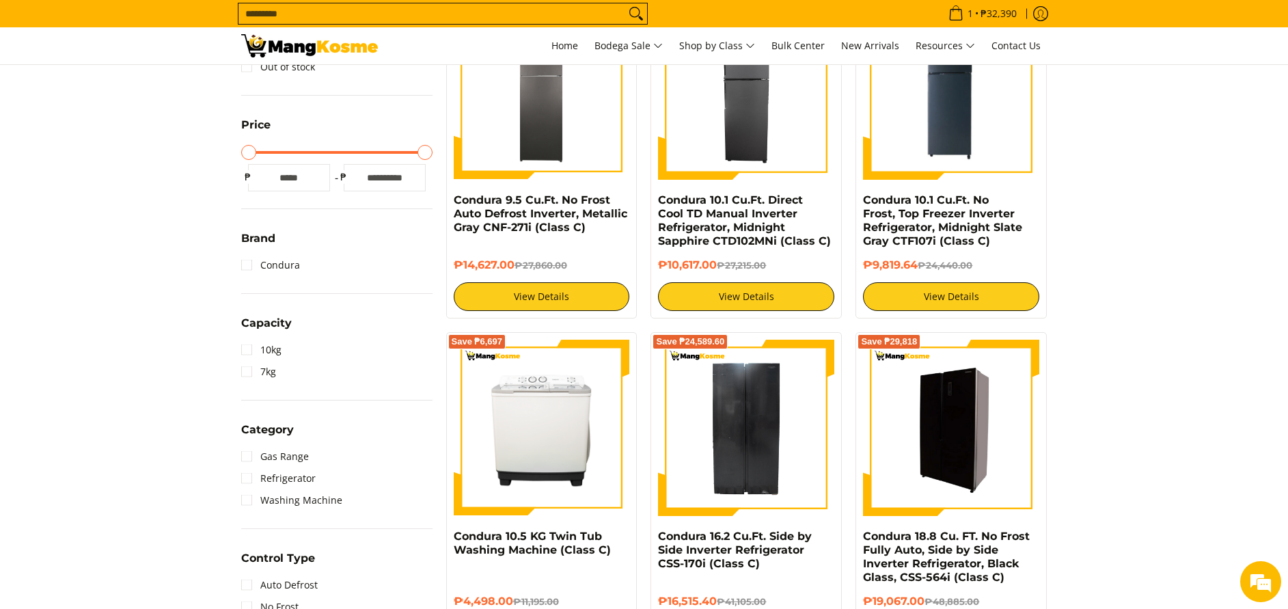
click at [991, 436] on img at bounding box center [951, 428] width 176 height 176
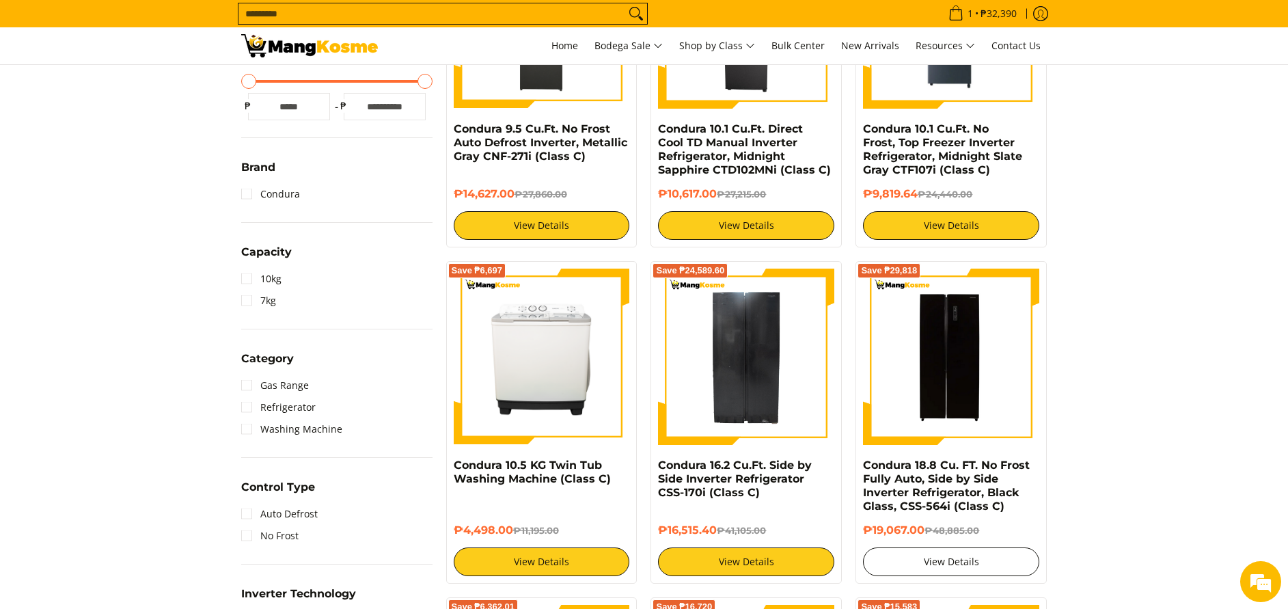
scroll to position [410, 0]
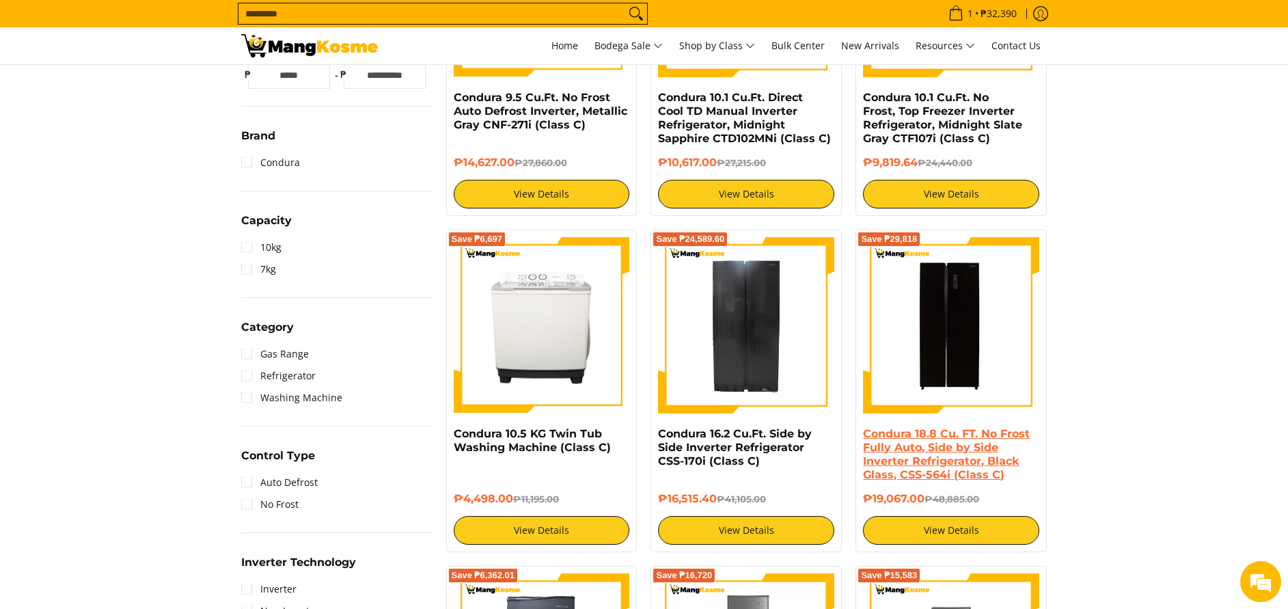
click at [961, 458] on link "Condura 18.8 Cu. FT. No Frost Fully Auto, Side by Side Inverter Refrigerator, B…" at bounding box center [946, 454] width 167 height 54
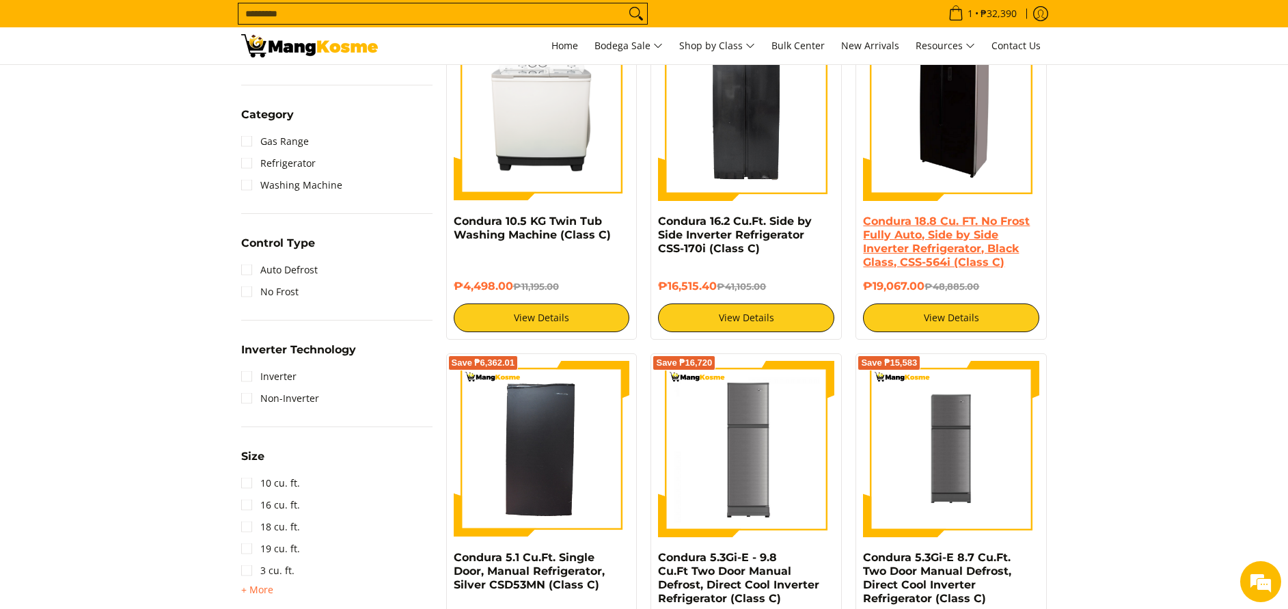
scroll to position [512, 0]
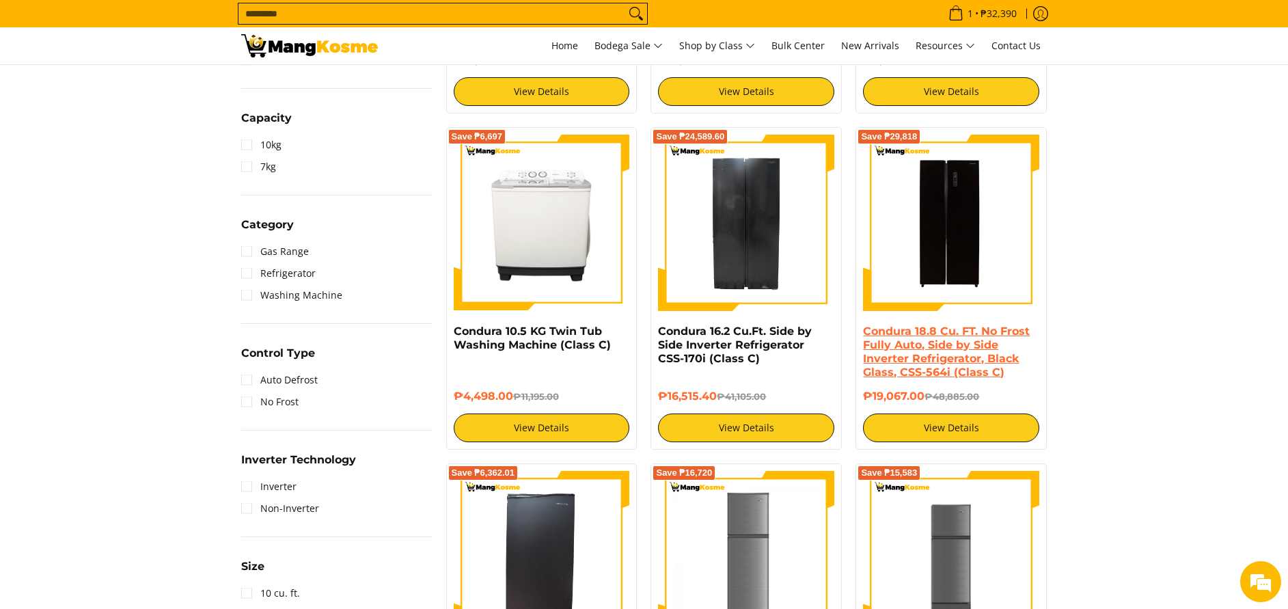
click at [945, 330] on link "Condura 18.8 Cu. FT. No Frost Fully Auto, Side by Side Inverter Refrigerator, B…" at bounding box center [946, 352] width 167 height 54
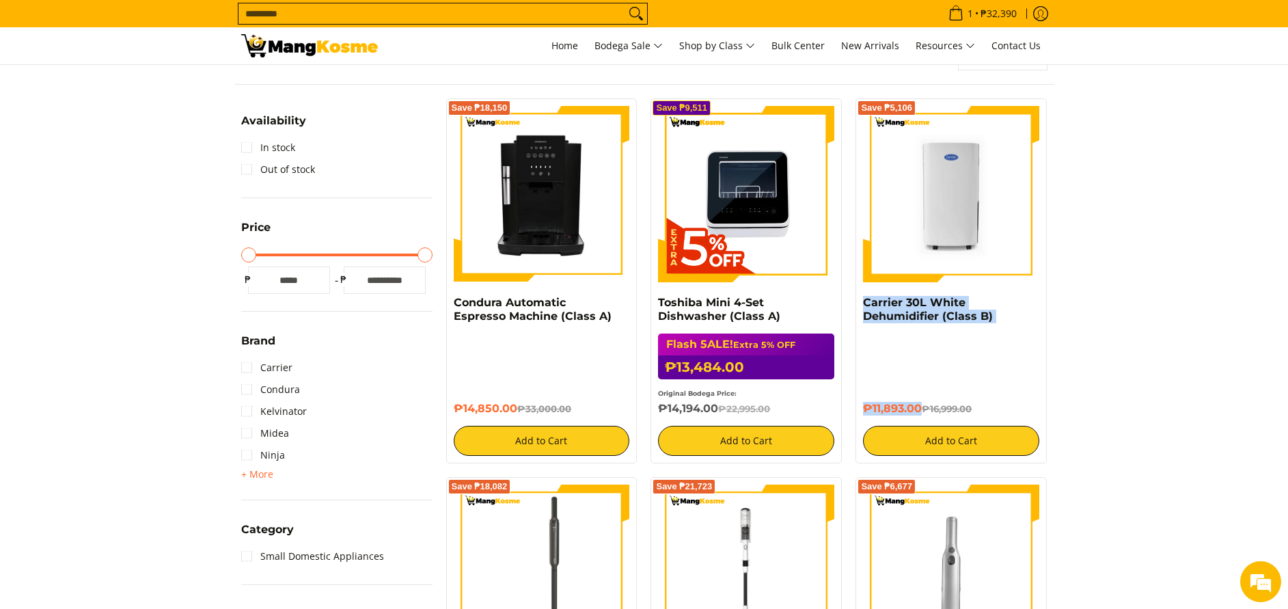
drag, startPoint x: 858, startPoint y: 302, endPoint x: 923, endPoint y: 409, distance: 125.4
click at [923, 409] on div "Save ₱5,106 Carrier 30L White Dehumidifier (Class B) ₱11,893.00 ₱16,999.00 Add …" at bounding box center [950, 280] width 191 height 365
copy div "Carrier 30L White Dehumidifier (Class B) ₱11,893.00"
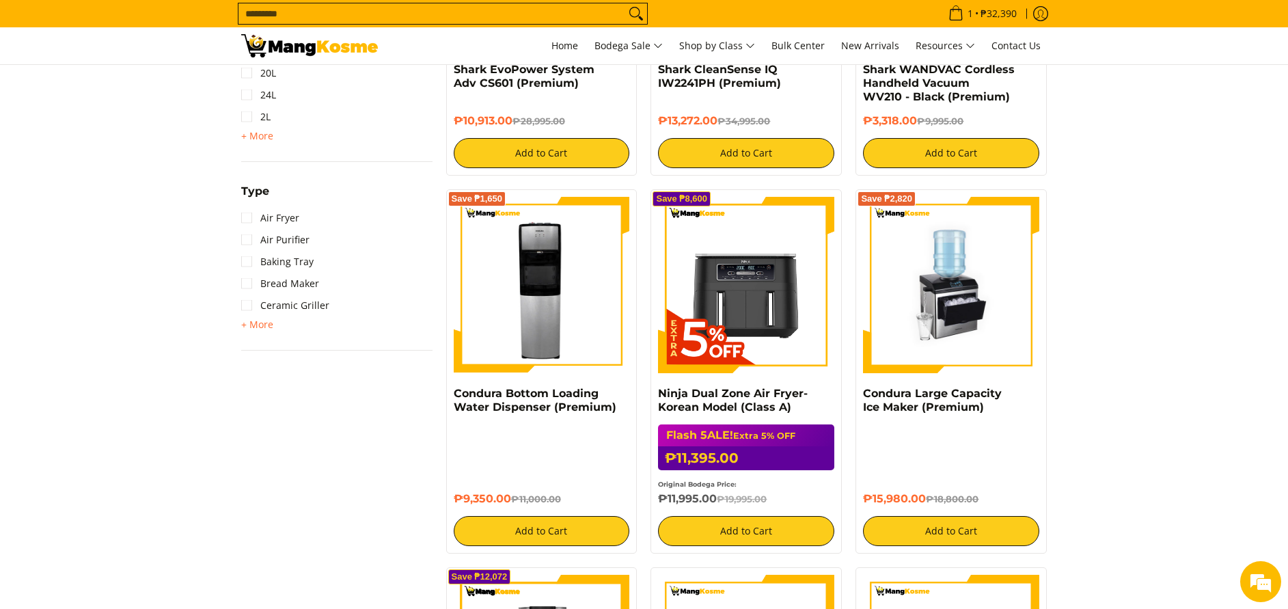
scroll to position [717, 0]
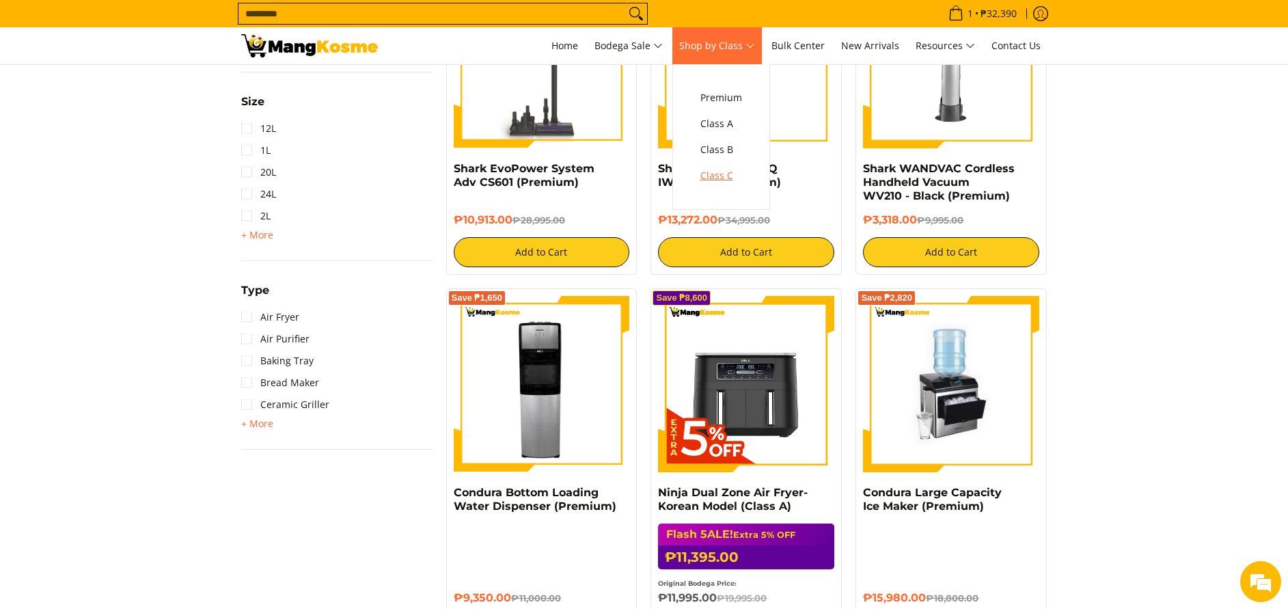
click at [732, 180] on span "Class C" at bounding box center [721, 175] width 42 height 17
